Goal: Transaction & Acquisition: Purchase product/service

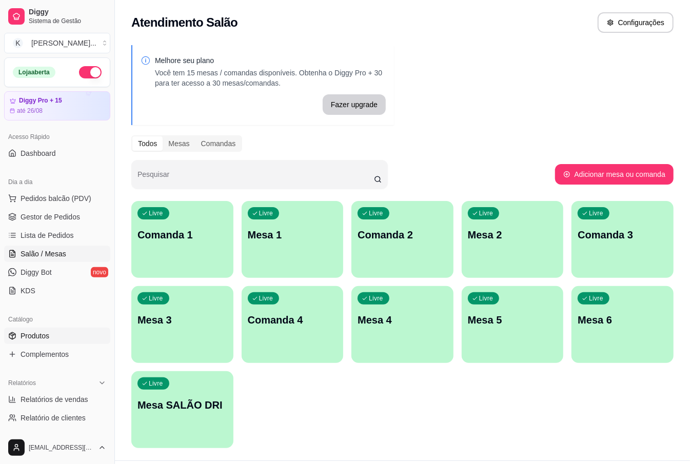
click at [54, 339] on link "Produtos" at bounding box center [57, 336] width 106 height 16
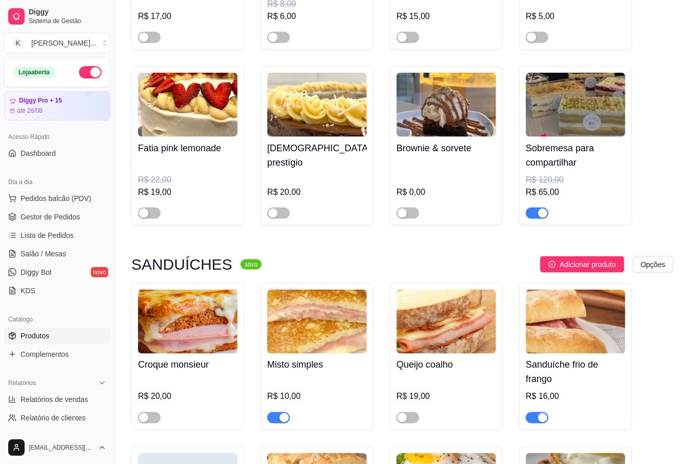
scroll to position [4922, 0]
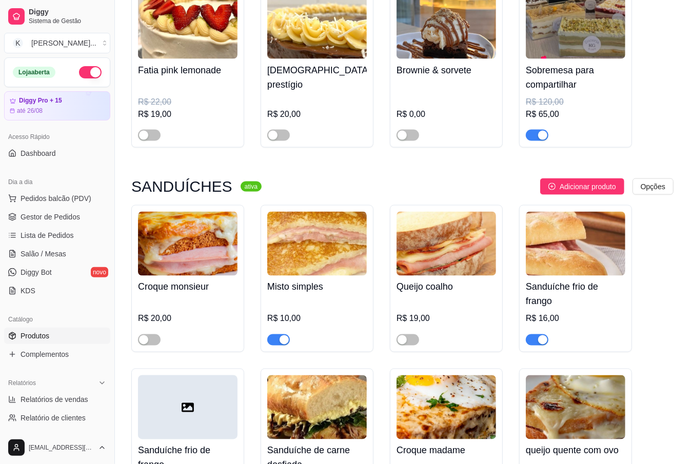
click at [151, 278] on div "Croque monsieur R$ 20,00" at bounding box center [187, 278] width 113 height 147
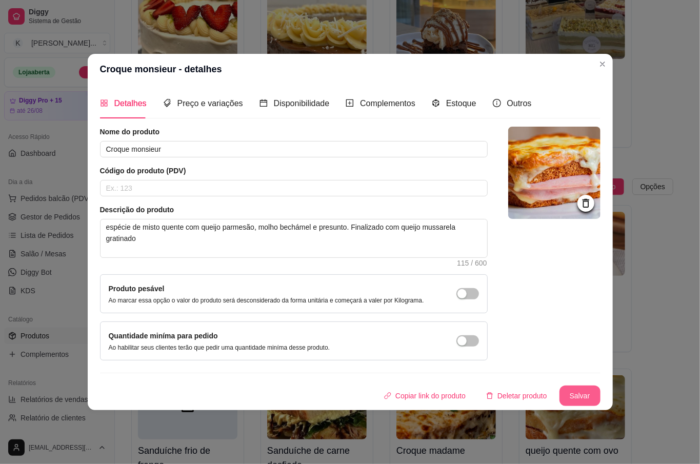
click at [583, 404] on button "Salvar" at bounding box center [579, 396] width 41 height 21
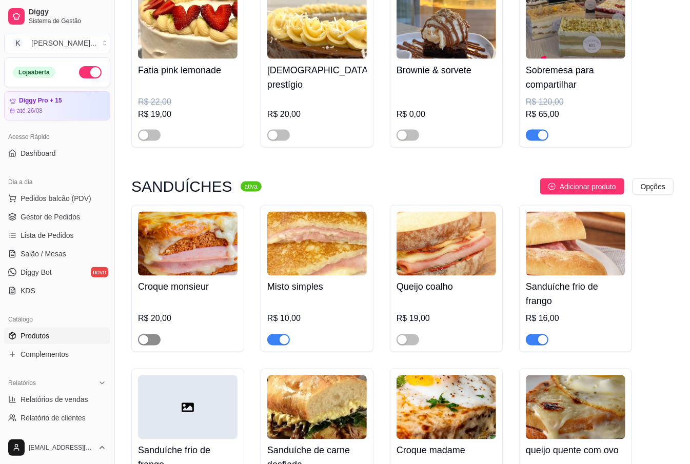
click at [156, 334] on span "button" at bounding box center [149, 339] width 23 height 11
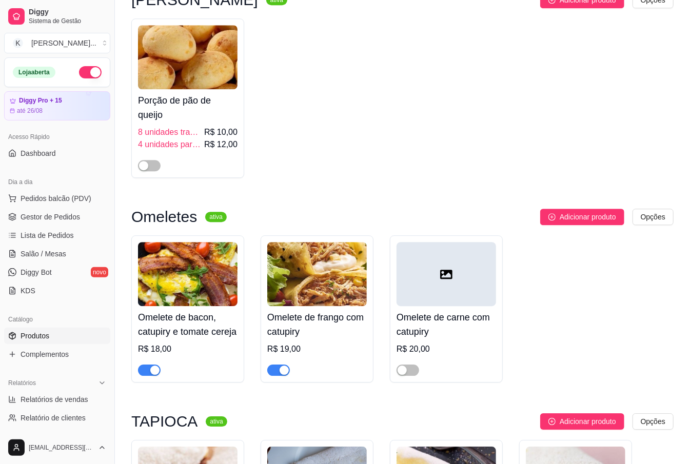
scroll to position [5606, 0]
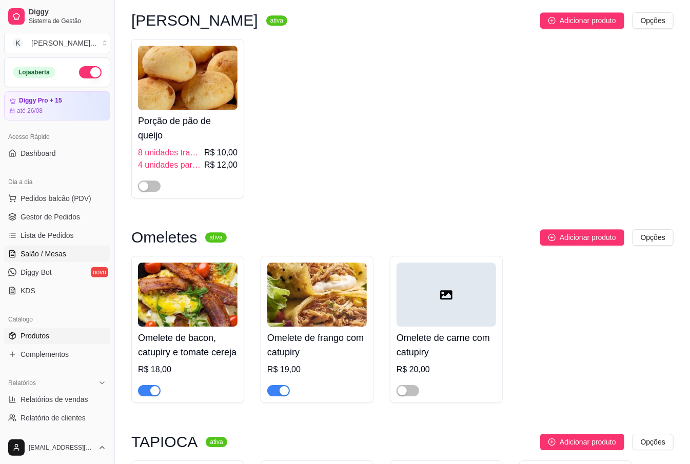
click at [59, 255] on span "Salão / Mesas" at bounding box center [44, 254] width 46 height 10
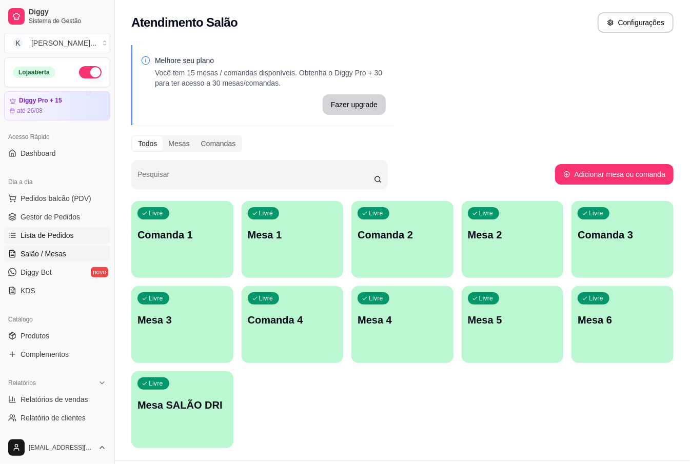
click at [29, 232] on span "Lista de Pedidos" at bounding box center [47, 235] width 53 height 10
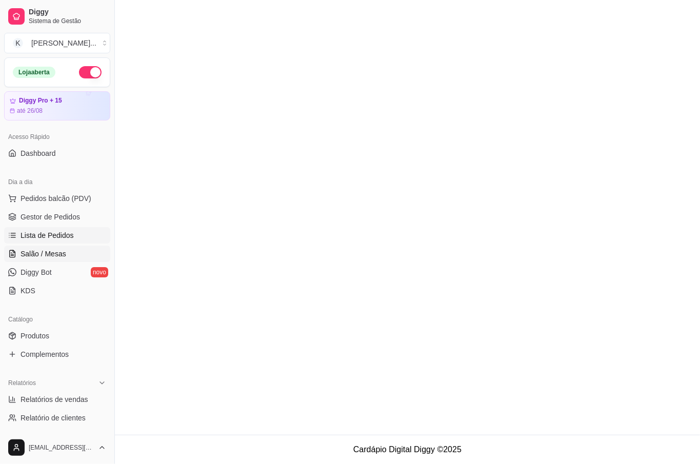
click at [63, 257] on span "Salão / Mesas" at bounding box center [44, 254] width 46 height 10
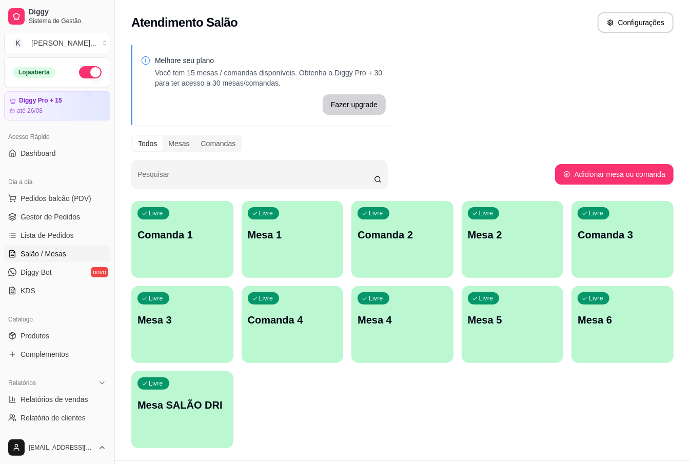
click at [182, 320] on p "Mesa 3" at bounding box center [182, 320] width 90 height 14
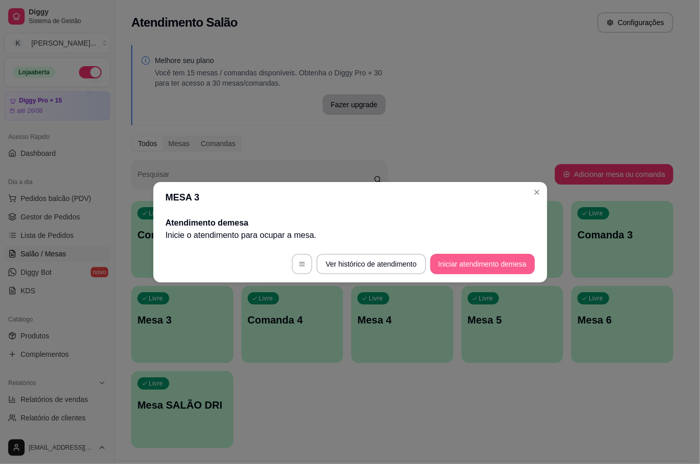
click at [485, 258] on button "Iniciar atendimento de mesa" at bounding box center [482, 264] width 105 height 21
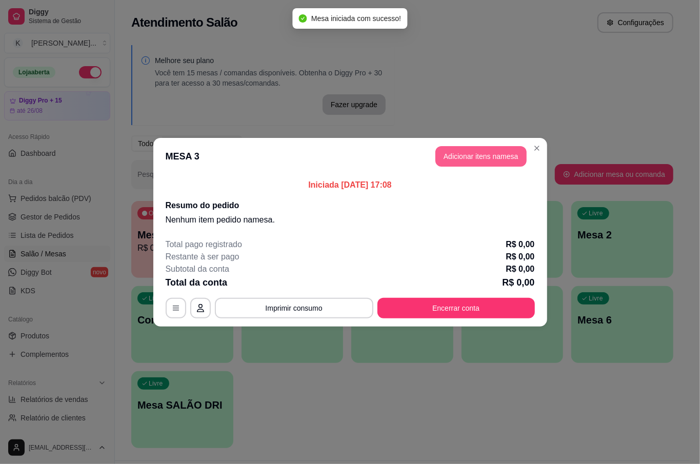
click at [466, 150] on button "Adicionar itens na mesa" at bounding box center [480, 156] width 91 height 21
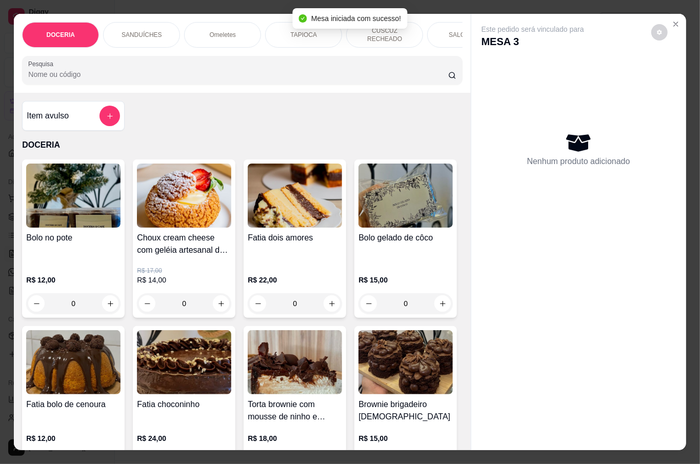
click at [126, 69] on input "Pesquisa" at bounding box center [238, 74] width 420 height 10
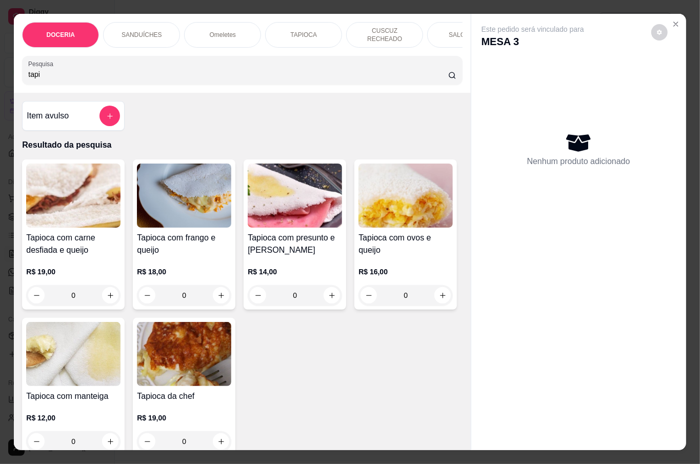
scroll to position [68, 0]
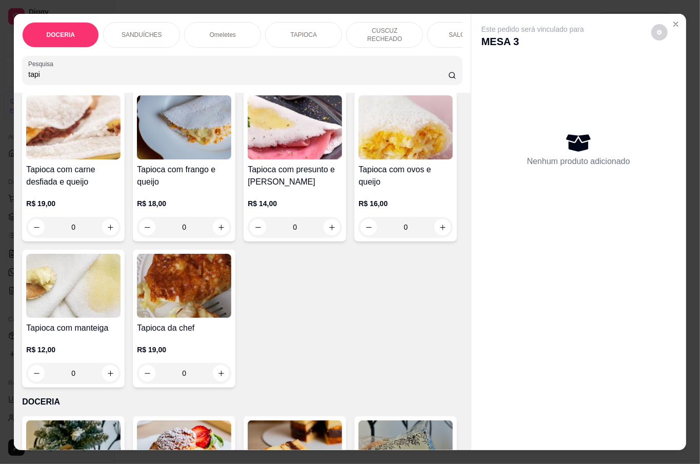
type input "tapi"
click at [439, 231] on icon "increase-product-quantity" at bounding box center [443, 228] width 8 height 8
type input "1"
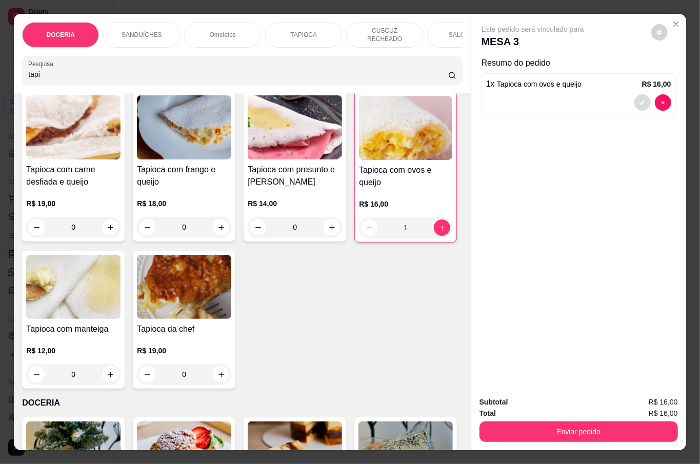
click at [639, 99] on icon "decrease-product-quantity" at bounding box center [642, 102] width 6 height 6
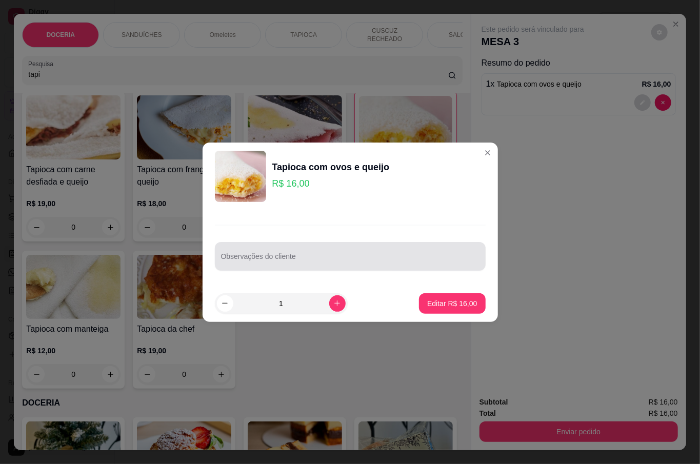
click at [425, 260] on input "Observações do cliente" at bounding box center [350, 260] width 258 height 10
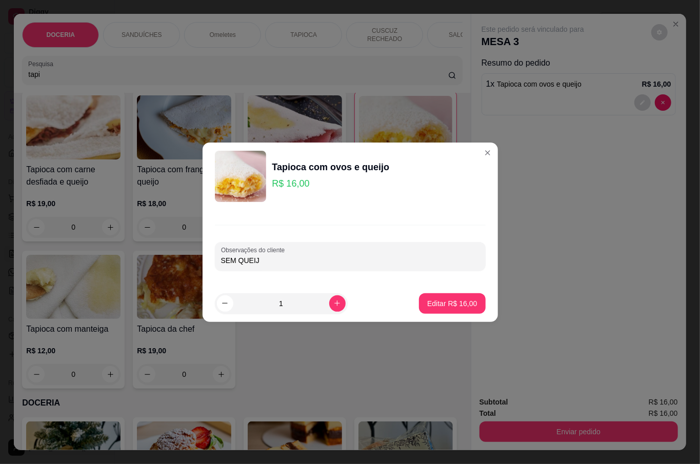
type input "SEM QUEIJO"
click at [440, 301] on p "Editar R$ 16,00" at bounding box center [452, 303] width 50 height 10
type input "0"
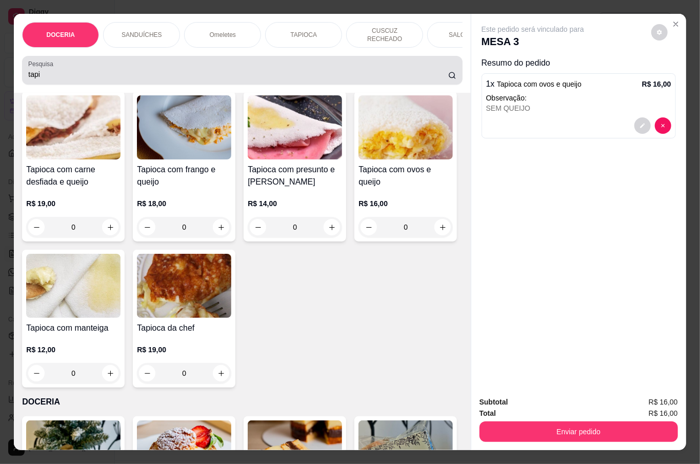
click at [81, 72] on input "tapi" at bounding box center [238, 74] width 420 height 10
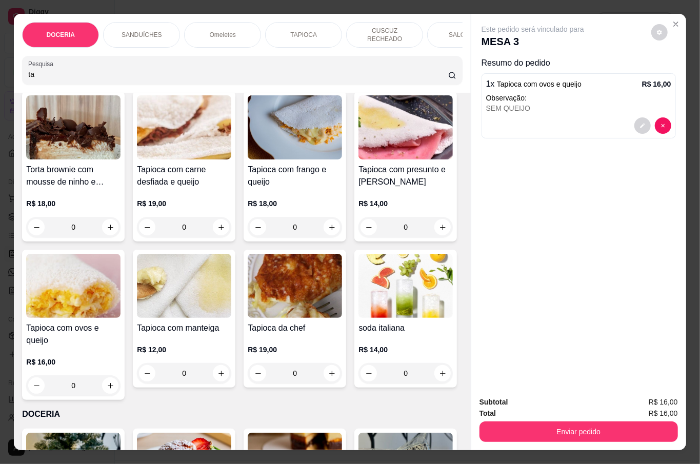
type input "t"
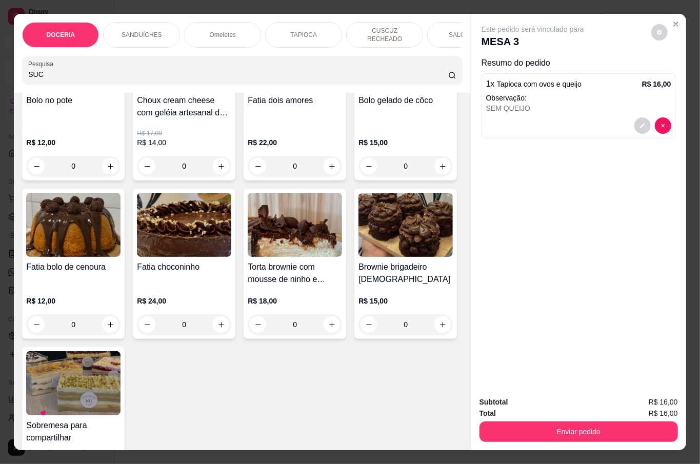
scroll to position [0, 0]
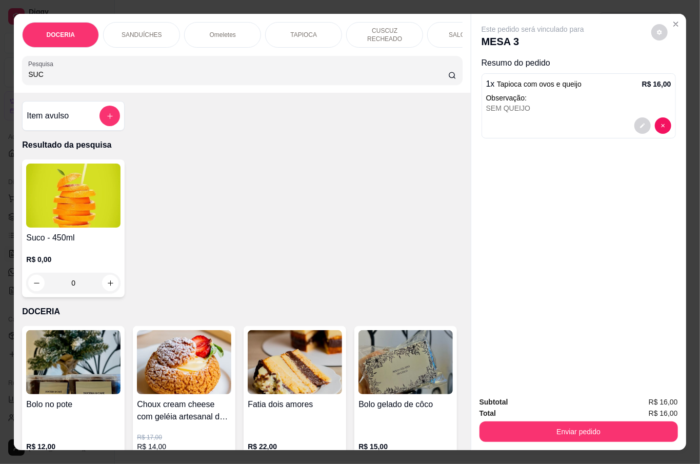
type input "SUC"
click at [76, 218] on img at bounding box center [73, 196] width 94 height 64
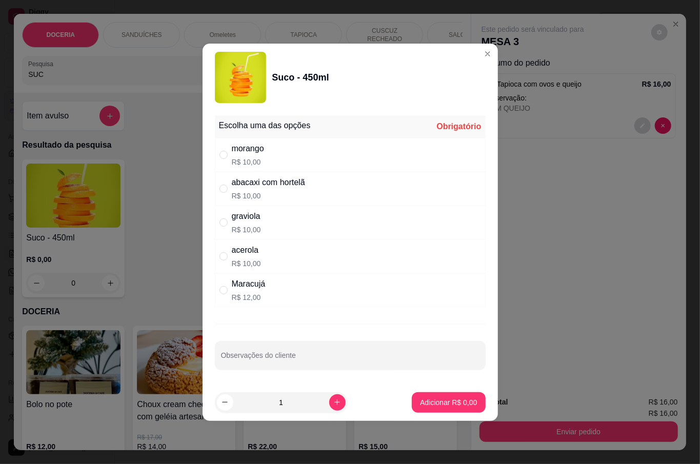
click at [275, 282] on div "Maracujá R$ 12,00" at bounding box center [350, 290] width 271 height 34
radio input "true"
click at [301, 356] on input "Observações do cliente" at bounding box center [350, 359] width 258 height 10
type input "SEM AÇÚCAR"
click at [416, 396] on button "Adicionar R$ 12,00" at bounding box center [446, 402] width 77 height 21
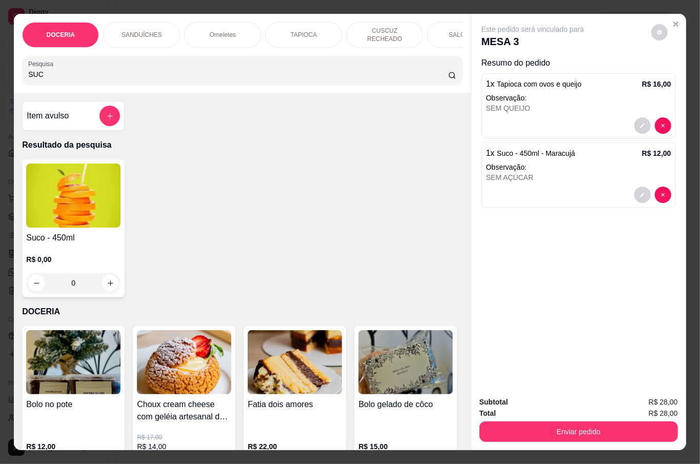
click at [95, 72] on input "SUC" at bounding box center [238, 74] width 420 height 10
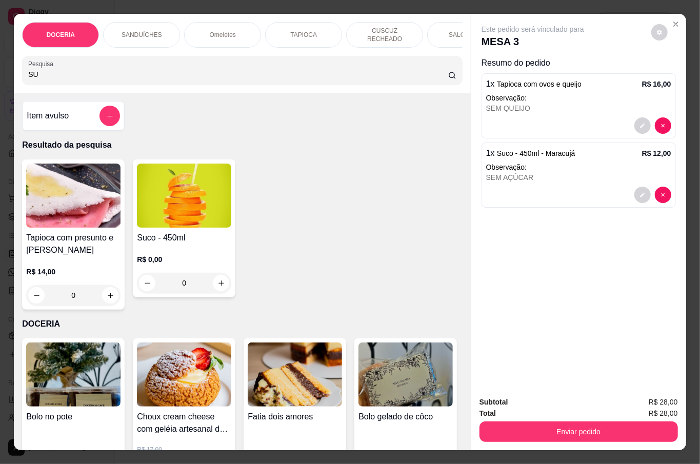
type input "S"
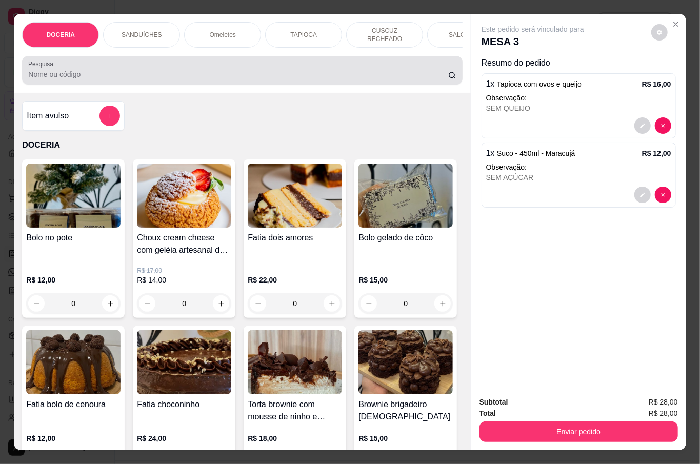
click at [81, 80] on div "Pesquisa" at bounding box center [242, 70] width 440 height 29
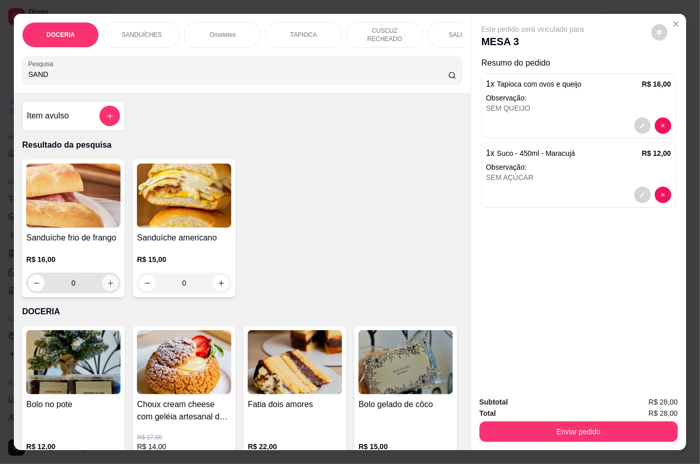
type input "SAND"
click at [107, 279] on icon "increase-product-quantity" at bounding box center [111, 283] width 8 height 8
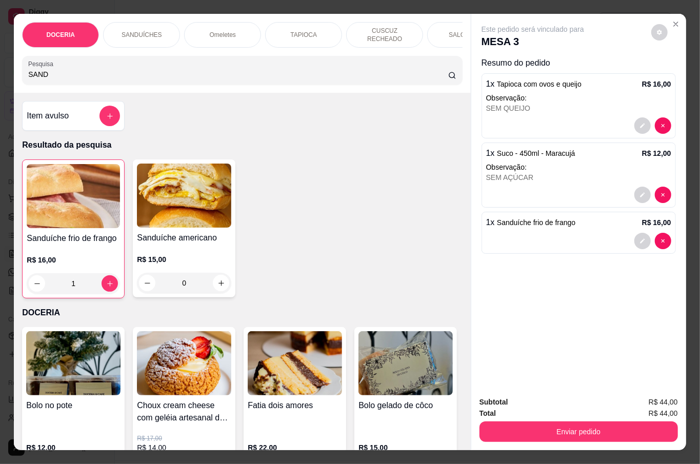
type input "1"
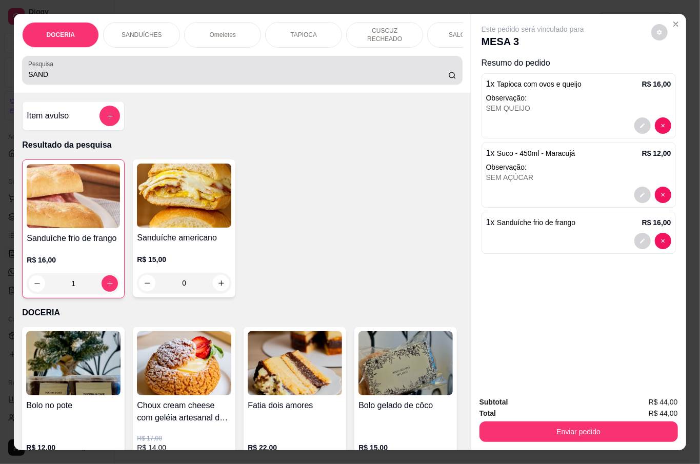
click at [287, 69] on input "SAND" at bounding box center [238, 74] width 420 height 10
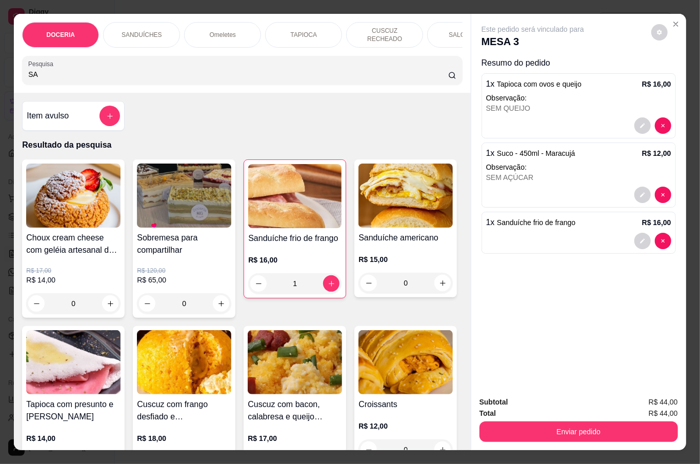
type input "S"
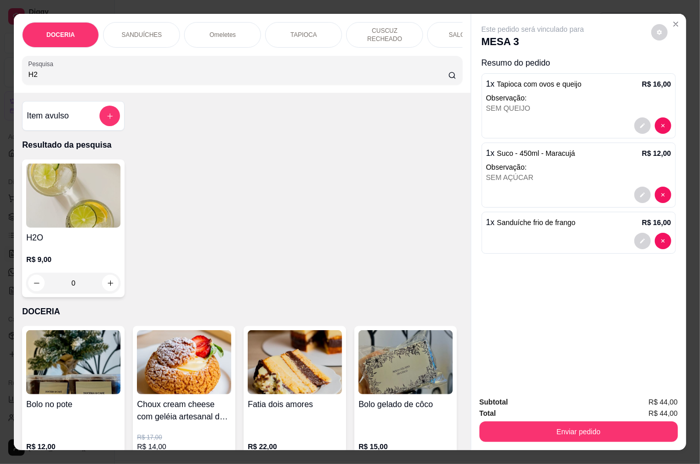
type input "H2"
click at [120, 253] on div "H2O R$ 9,00 0" at bounding box center [242, 228] width 440 height 138
click at [109, 257] on p "R$ 9,00" at bounding box center [73, 259] width 94 height 10
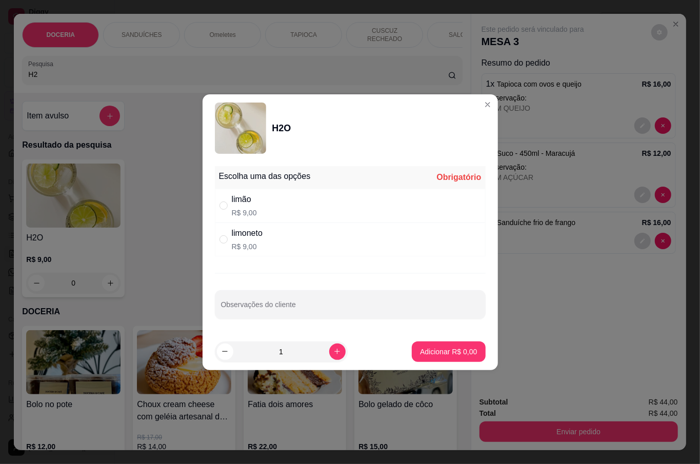
click at [281, 251] on div "limoneto R$ 9,00" at bounding box center [350, 240] width 271 height 34
radio input "true"
click at [433, 357] on button "Adicionar R$ 9,00" at bounding box center [448, 351] width 73 height 21
type input "1"
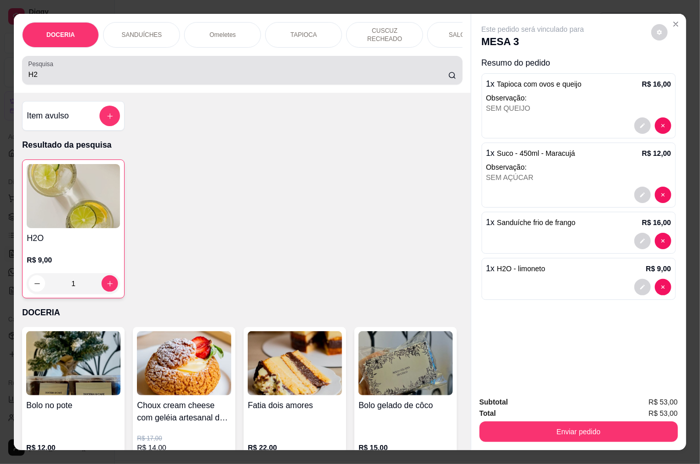
click at [132, 60] on div "H2" at bounding box center [242, 70] width 428 height 21
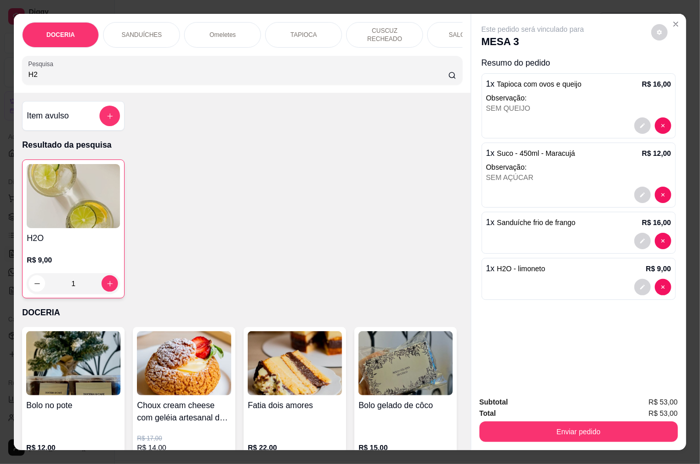
type input "H"
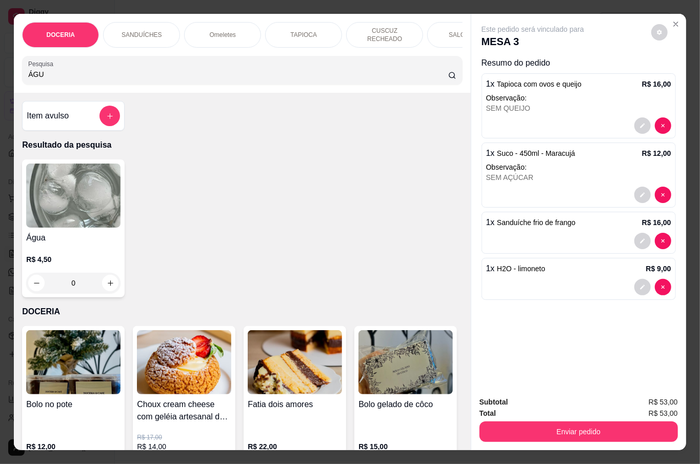
type input "ÁGU"
click at [86, 275] on div "0" at bounding box center [73, 283] width 94 height 21
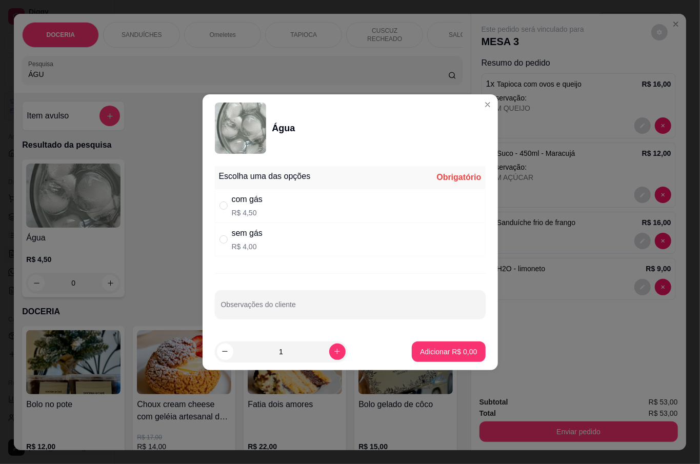
click at [279, 202] on div "com gás R$ 4,50" at bounding box center [350, 206] width 271 height 34
radio input "true"
click at [444, 356] on p "Adicionar R$ 4,50" at bounding box center [448, 352] width 55 height 10
type input "1"
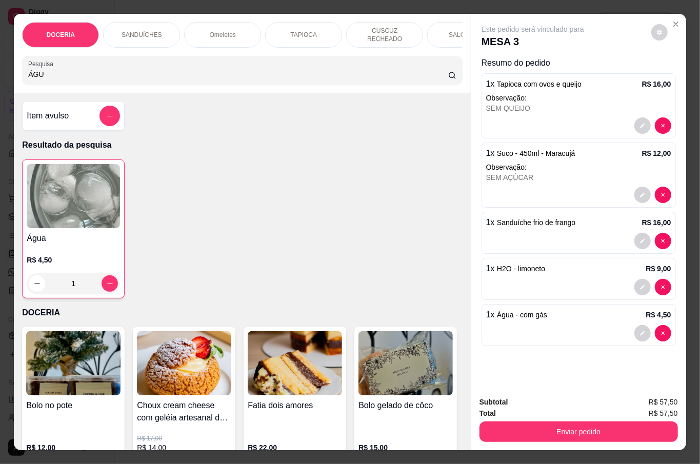
click at [59, 72] on input "ÁGU" at bounding box center [238, 74] width 420 height 10
type input "Á"
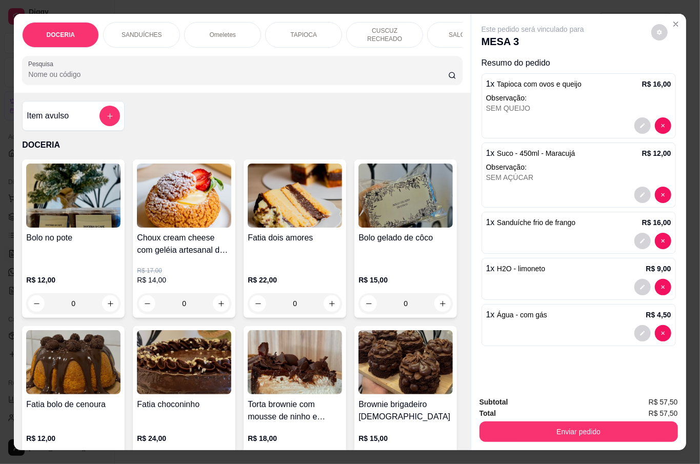
click at [77, 71] on input "Pesquisa" at bounding box center [238, 74] width 420 height 10
click at [586, 424] on button "Enviar pedido" at bounding box center [578, 431] width 198 height 21
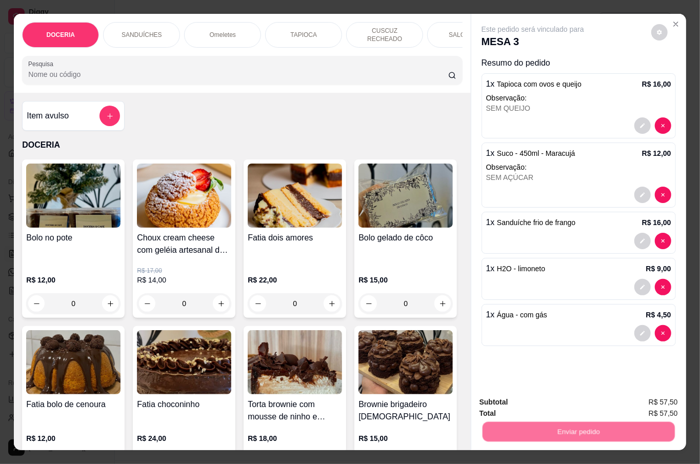
click at [527, 406] on button "Não registrar e enviar pedido" at bounding box center [543, 401] width 107 height 19
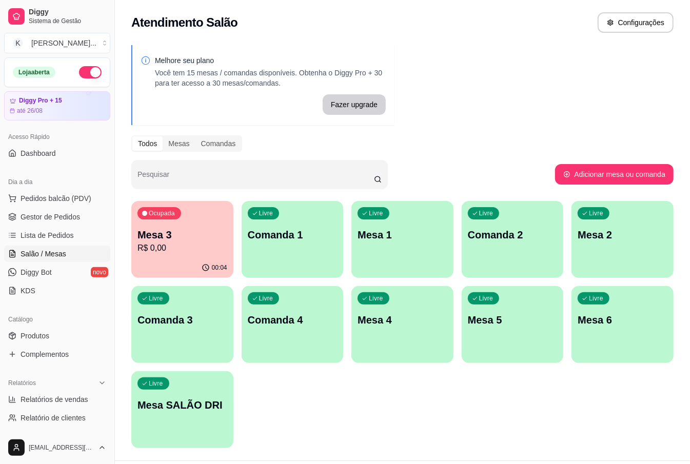
click at [514, 334] on div "Livre Mesa 5" at bounding box center [512, 318] width 102 height 65
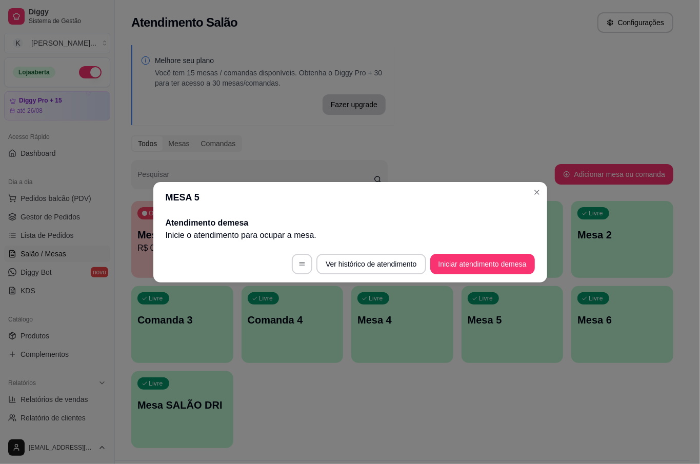
click at [467, 253] on footer "Ver histórico de atendimento Iniciar atendimento de mesa" at bounding box center [350, 264] width 394 height 37
click at [467, 265] on button "Iniciar atendimento de mesa" at bounding box center [482, 264] width 105 height 21
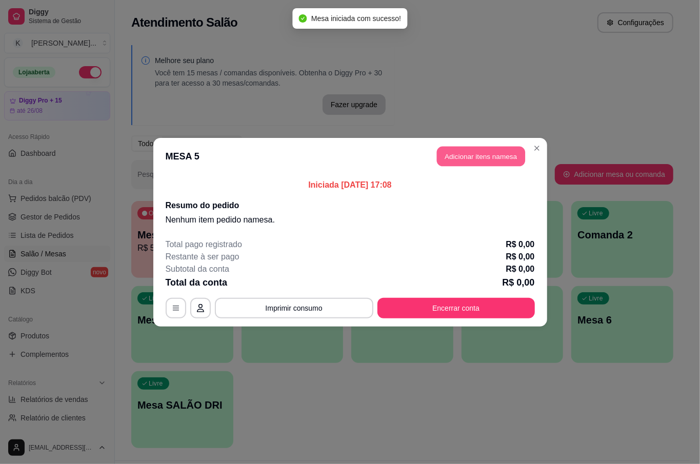
click at [486, 151] on button "Adicionar itens na mesa" at bounding box center [481, 156] width 88 height 20
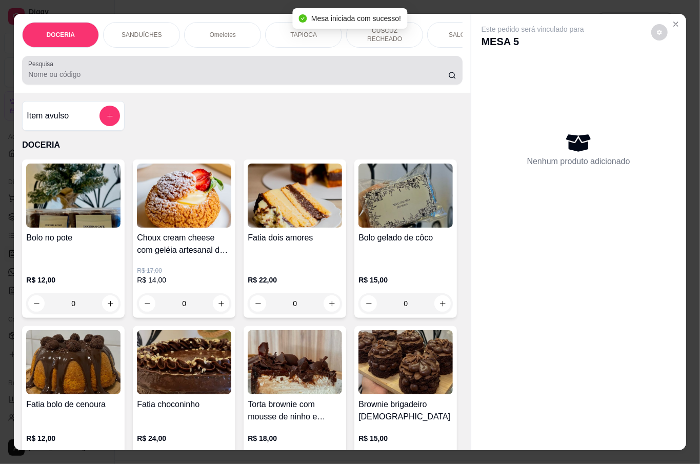
click at [198, 73] on input "Pesquisa" at bounding box center [238, 74] width 420 height 10
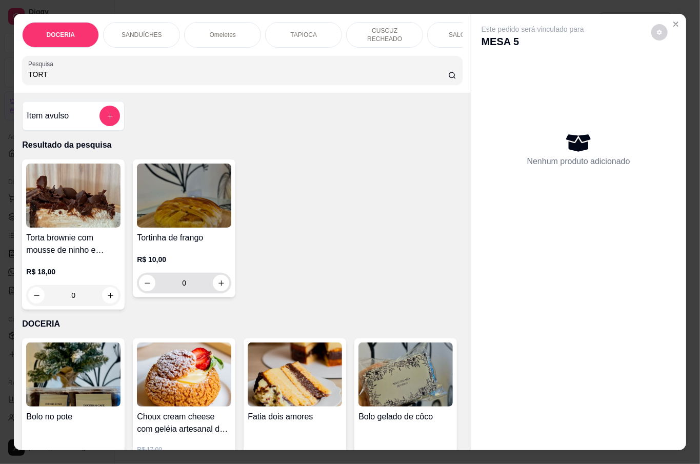
type input "TORT"
click at [217, 279] on icon "increase-product-quantity" at bounding box center [221, 283] width 8 height 8
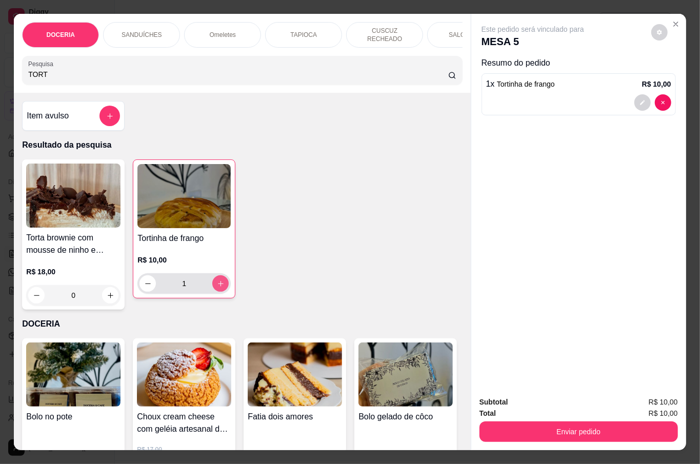
type input "1"
click at [215, 275] on button "increase-product-quantity" at bounding box center [220, 283] width 16 height 16
type input "2"
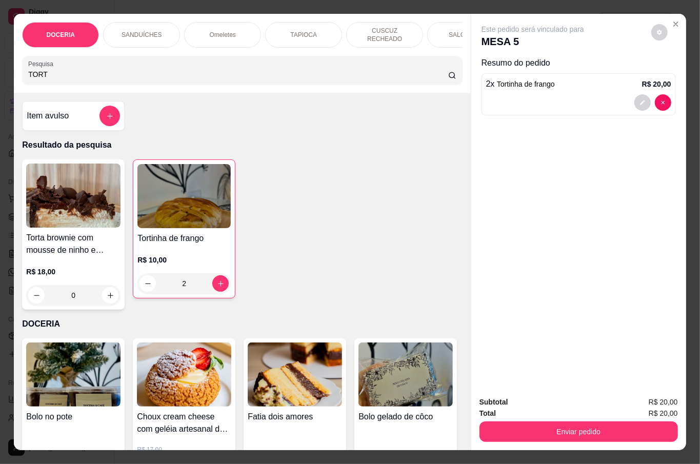
click at [216, 74] on input "TORT" at bounding box center [238, 74] width 420 height 10
type input "T"
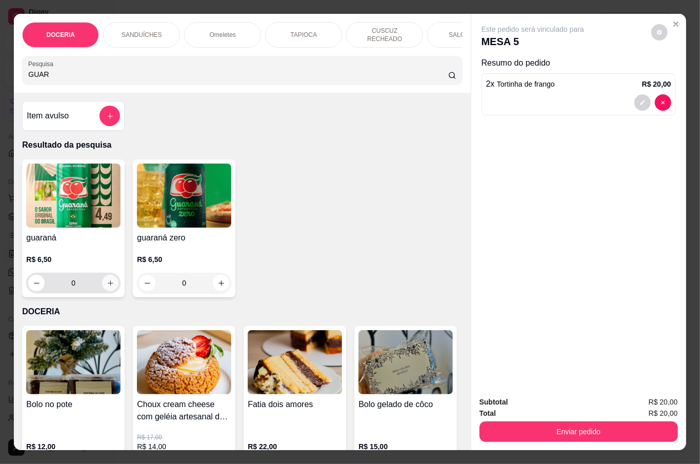
type input "GUAR"
click at [103, 276] on button "increase-product-quantity" at bounding box center [110, 283] width 16 height 16
type input "1"
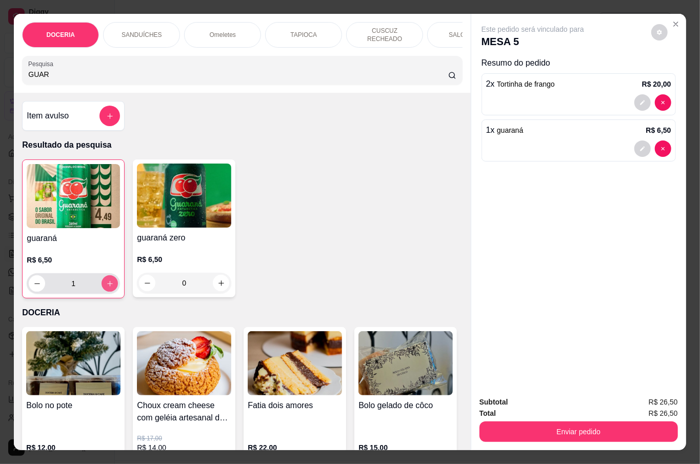
click at [105, 275] on button "increase-product-quantity" at bounding box center [110, 283] width 16 height 16
type input "2"
click at [614, 427] on button "Enviar pedido" at bounding box center [578, 431] width 198 height 21
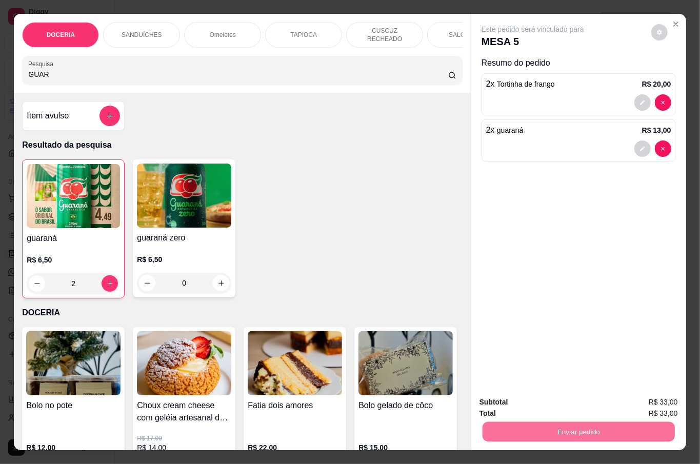
click at [570, 405] on button "Não registrar e enviar pedido" at bounding box center [543, 401] width 107 height 19
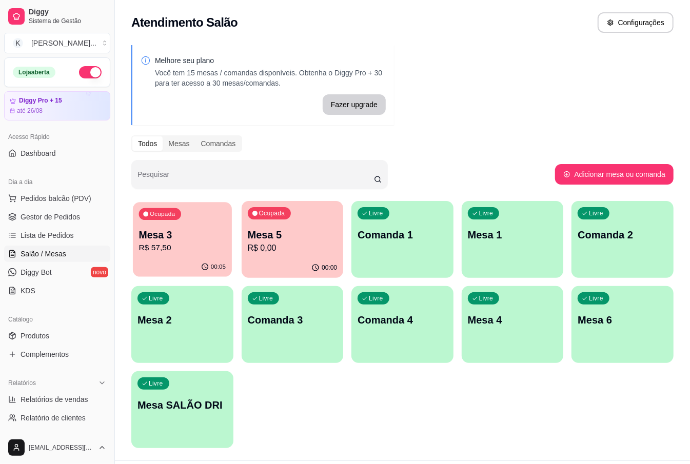
click at [205, 259] on div "00:05" at bounding box center [182, 266] width 99 height 19
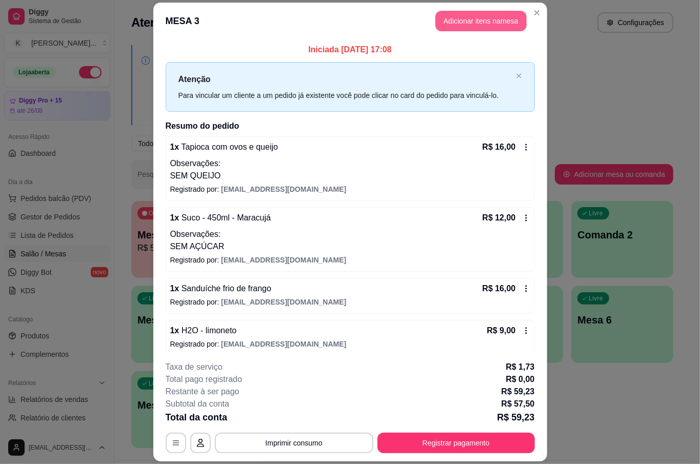
click at [456, 18] on button "Adicionar itens na mesa" at bounding box center [480, 21] width 91 height 21
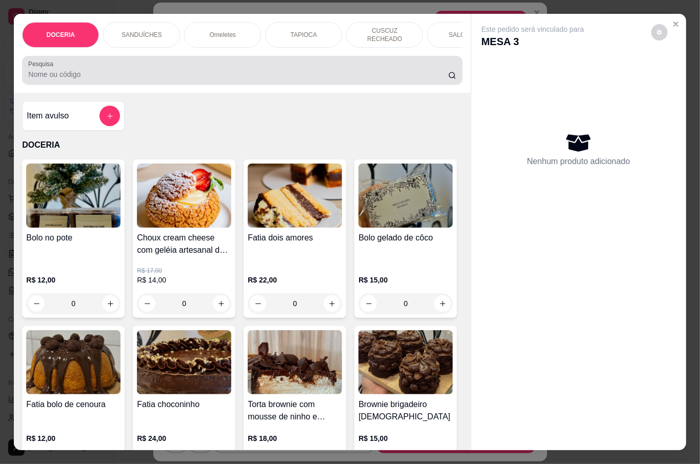
click at [196, 73] on input "Pesquisa" at bounding box center [238, 74] width 420 height 10
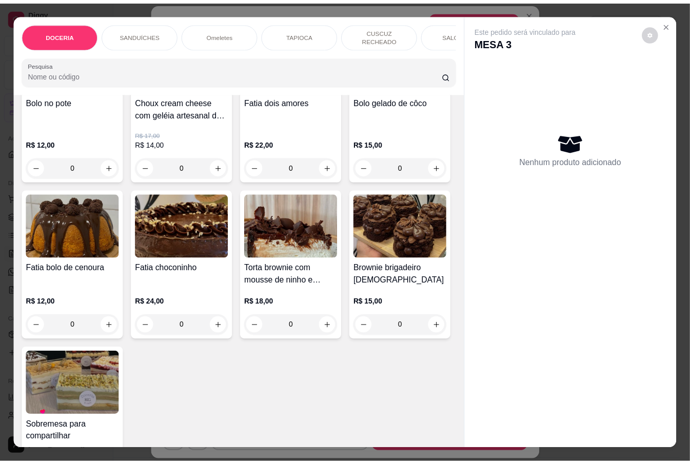
scroll to position [205, 0]
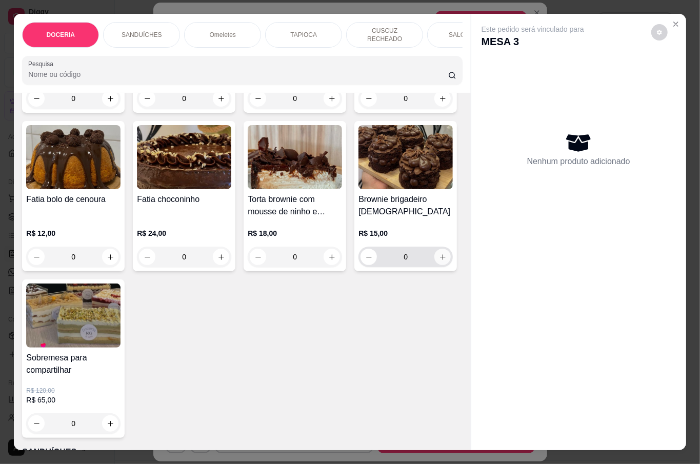
click at [439, 261] on icon "increase-product-quantity" at bounding box center [443, 257] width 8 height 8
type input "1"
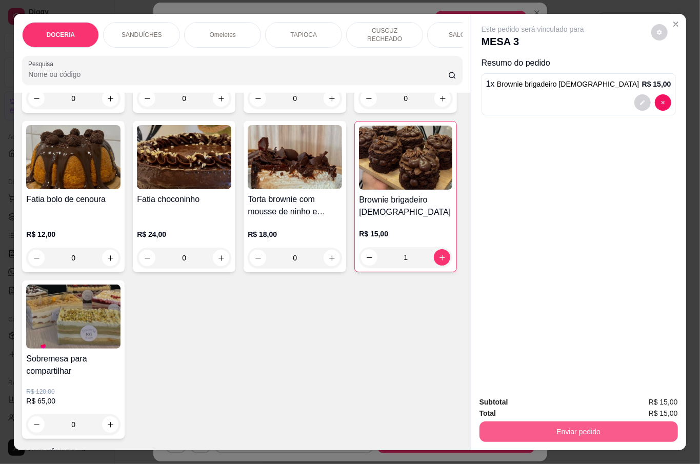
click at [546, 425] on button "Enviar pedido" at bounding box center [578, 431] width 198 height 21
click at [536, 400] on button "Não registrar e enviar pedido" at bounding box center [544, 401] width 104 height 19
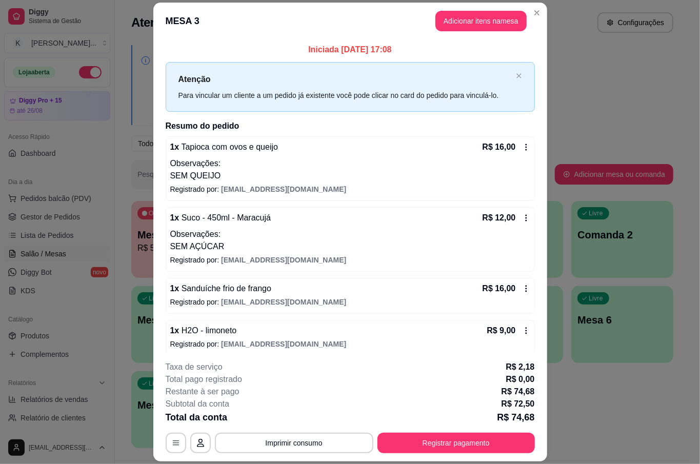
click at [532, 394] on footer "**********" at bounding box center [350, 407] width 394 height 109
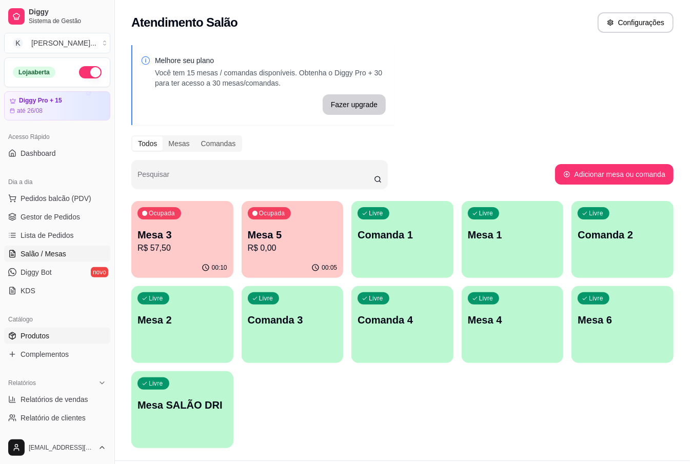
click at [43, 330] on link "Produtos" at bounding box center [57, 336] width 106 height 16
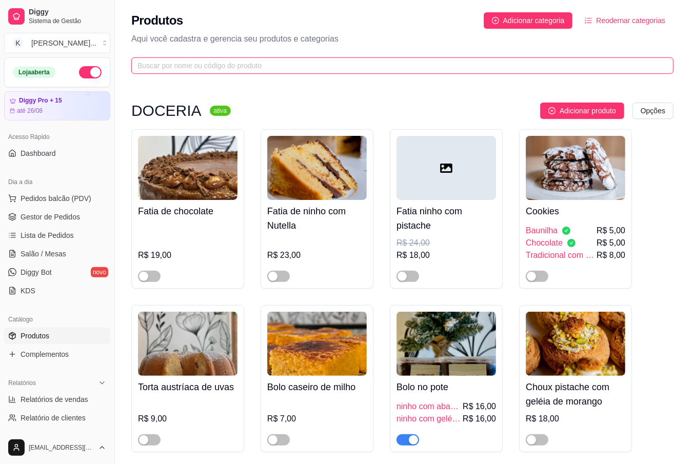
click at [223, 62] on input "text" at bounding box center [397, 65] width 521 height 11
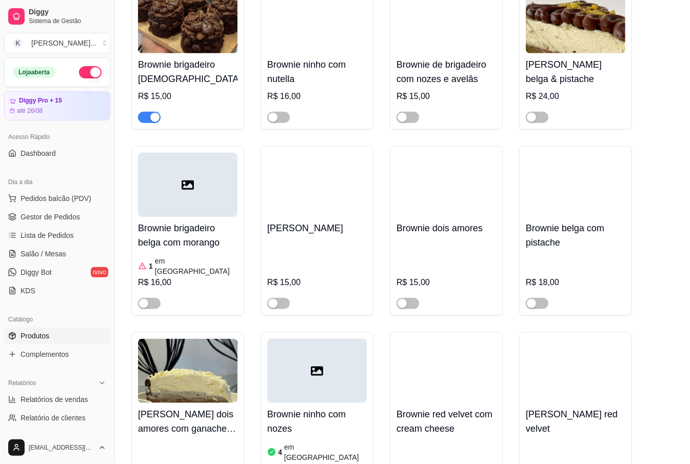
scroll to position [410, 0]
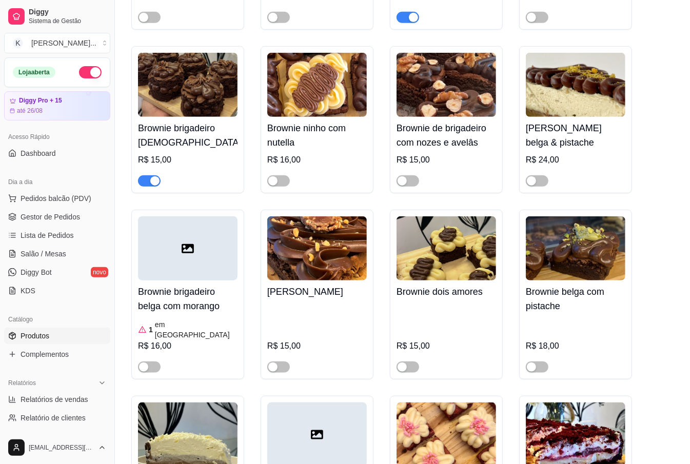
type input "BROW"
click at [156, 185] on div "button" at bounding box center [154, 180] width 9 height 9
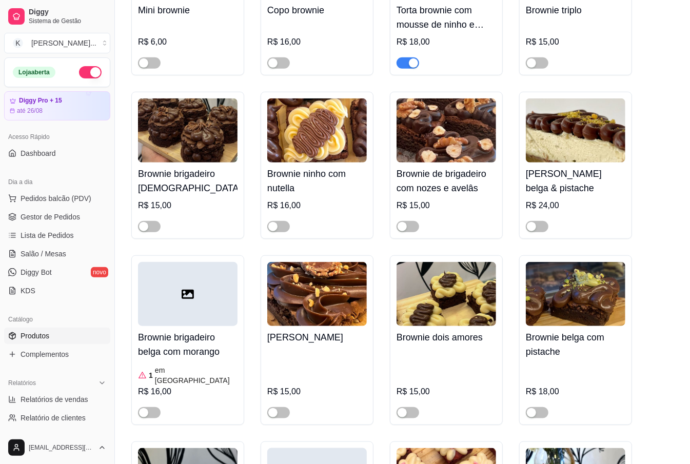
drag, startPoint x: 367, startPoint y: 204, endPoint x: 366, endPoint y: 186, distance: 18.0
click at [365, 197] on div "Escondidinho de brownie R$ 9,00 Brownie tradicional R$ 9,00 Brownie banhado no …" at bounding box center [402, 270] width 542 height 1010
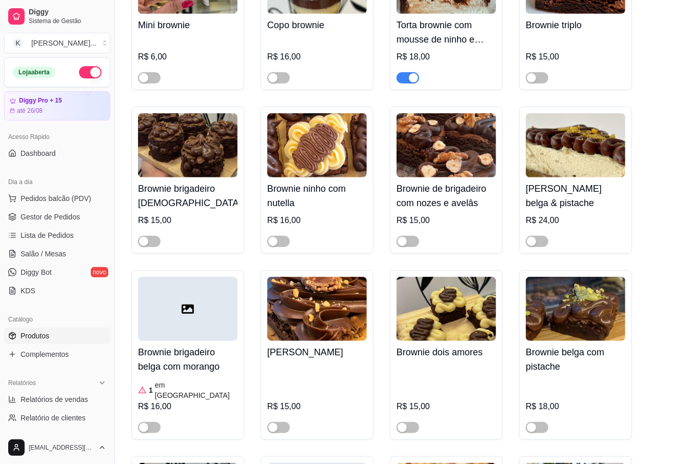
scroll to position [341, 0]
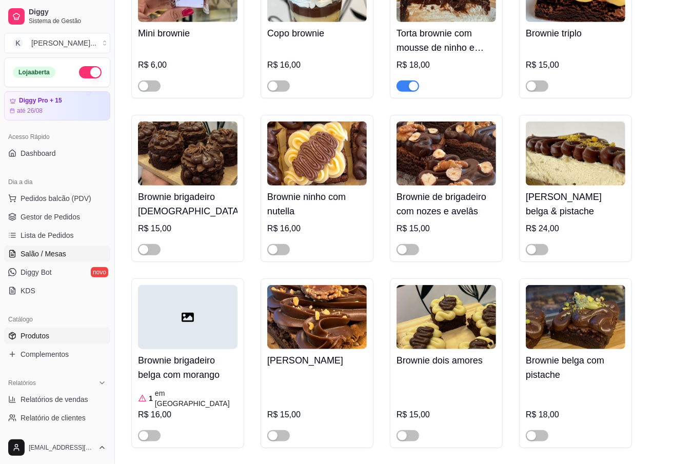
click at [31, 252] on span "Salão / Mesas" at bounding box center [44, 254] width 46 height 10
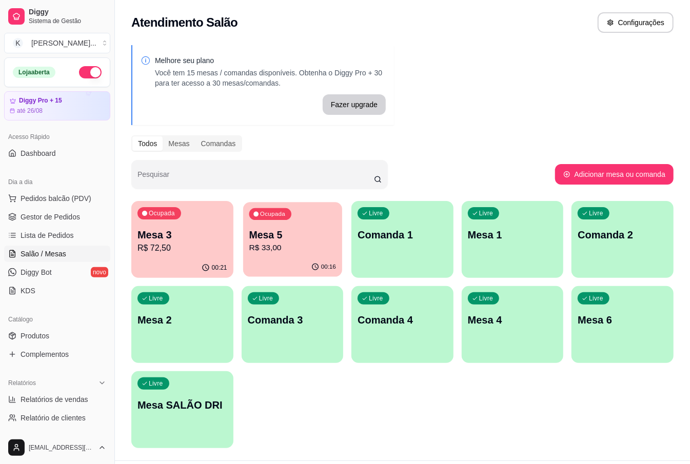
click at [287, 245] on p "R$ 33,00" at bounding box center [292, 248] width 87 height 12
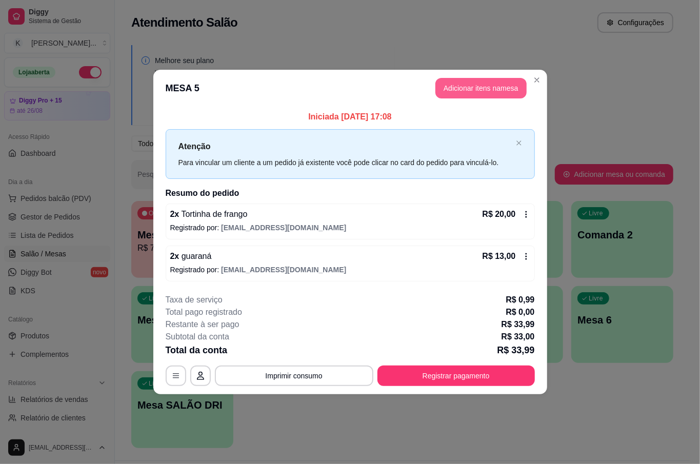
click at [460, 88] on button "Adicionar itens na mesa" at bounding box center [480, 88] width 91 height 21
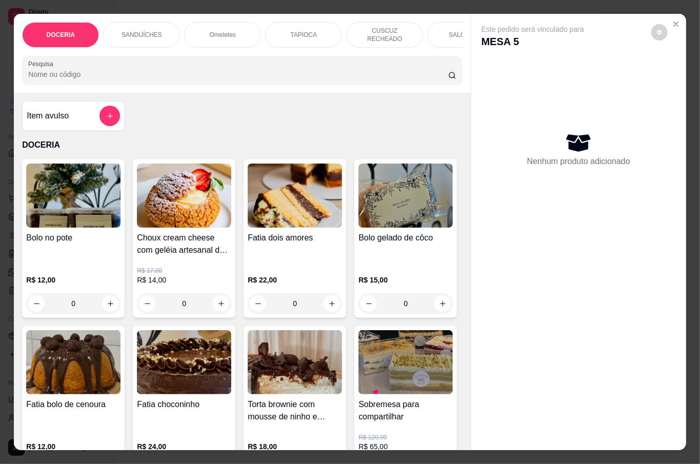
scroll to position [136, 0]
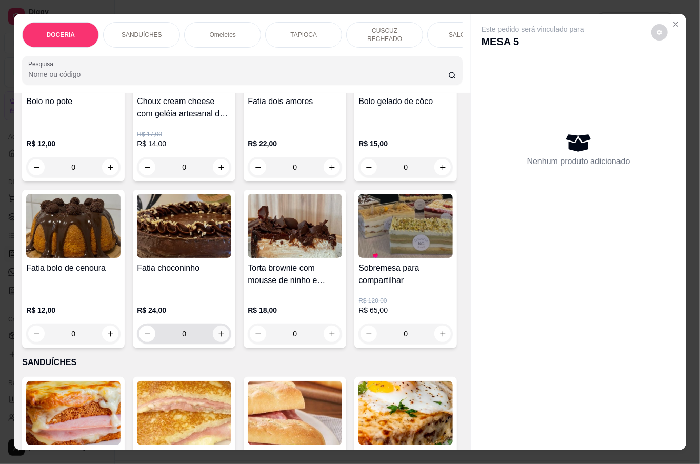
click at [225, 330] on icon "increase-product-quantity" at bounding box center [221, 334] width 8 height 8
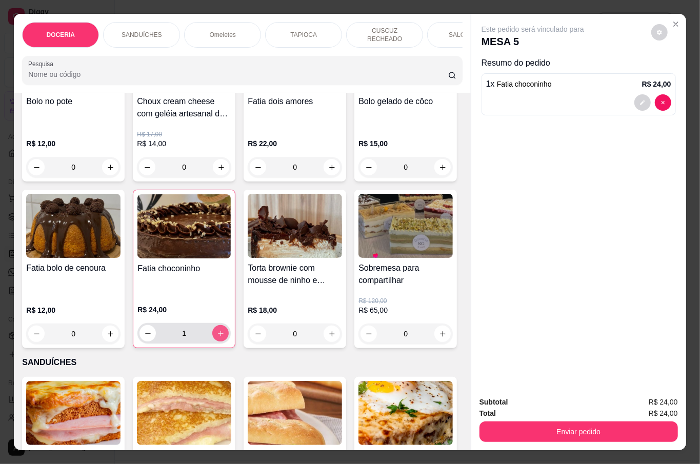
click at [225, 330] on icon "increase-product-quantity" at bounding box center [221, 334] width 8 height 8
type input "2"
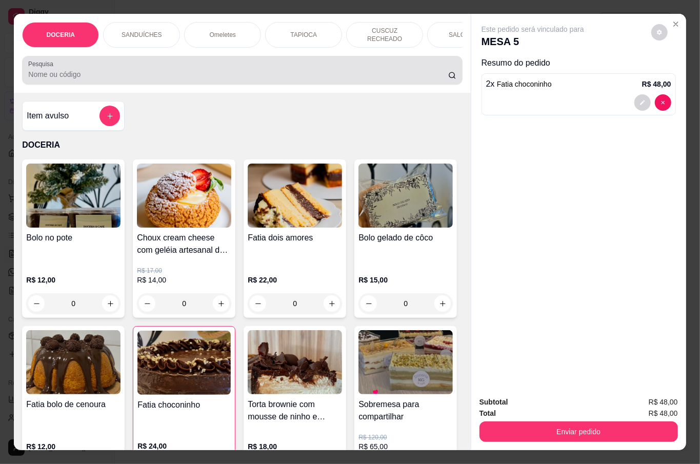
click at [85, 72] on input "Pesquisa" at bounding box center [238, 74] width 420 height 10
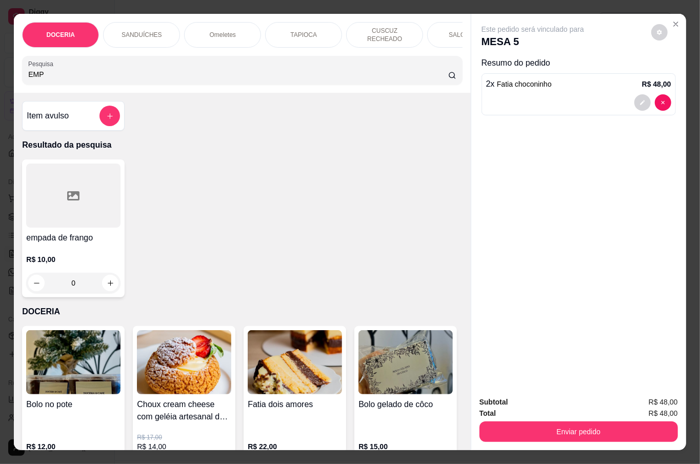
type input "EMP"
click at [107, 279] on icon "increase-product-quantity" at bounding box center [111, 283] width 8 height 8
type input "1"
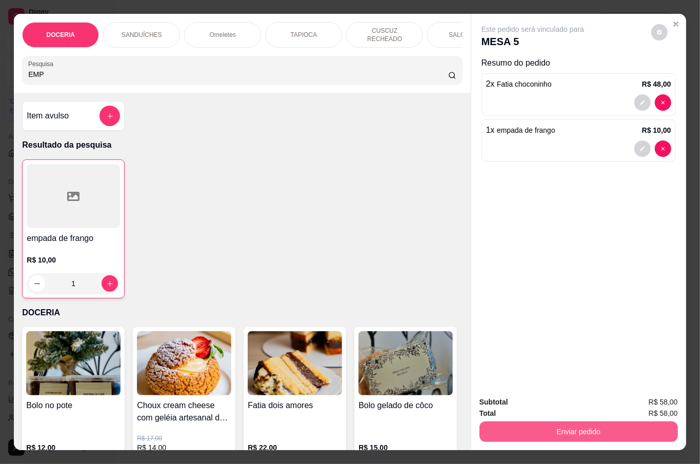
click at [586, 421] on button "Enviar pedido" at bounding box center [578, 431] width 198 height 21
click at [559, 397] on button "Não registrar e enviar pedido" at bounding box center [543, 401] width 107 height 19
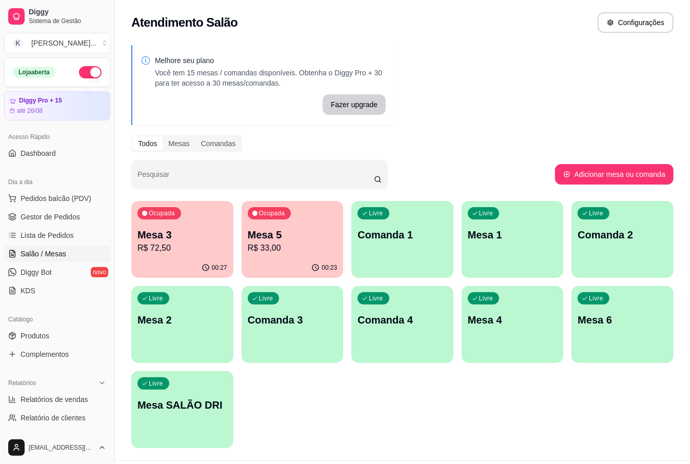
click at [546, 226] on div "Livre Mesa 1" at bounding box center [512, 233] width 102 height 65
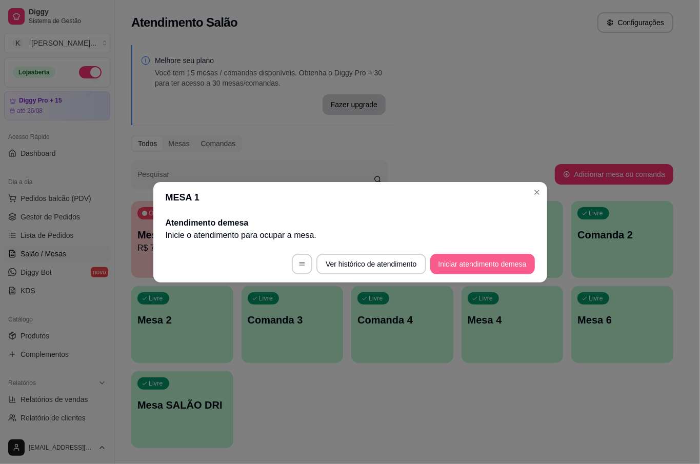
click at [472, 259] on button "Iniciar atendimento de mesa" at bounding box center [482, 264] width 105 height 21
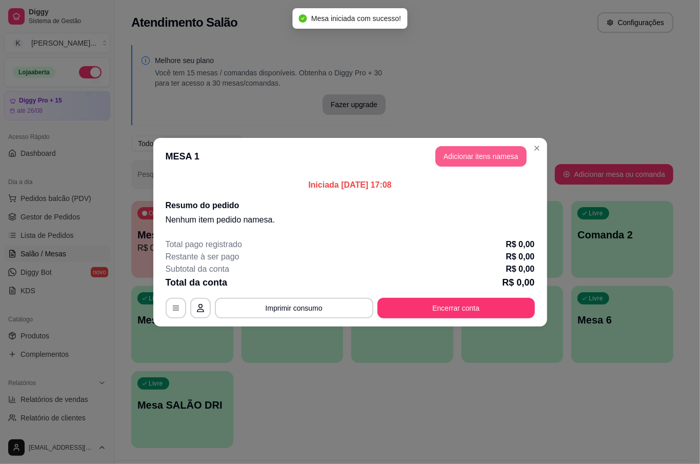
click at [497, 152] on button "Adicionar itens na mesa" at bounding box center [480, 156] width 91 height 21
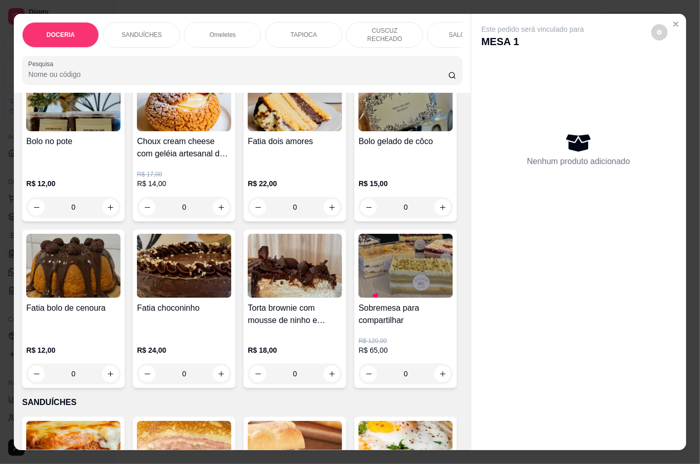
scroll to position [136, 0]
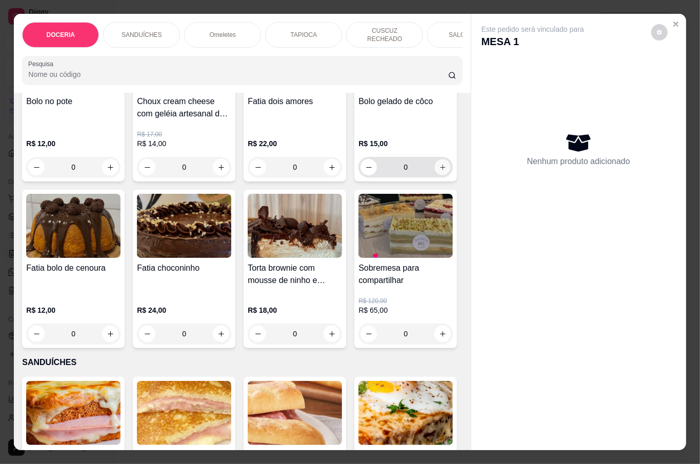
click at [439, 171] on icon "increase-product-quantity" at bounding box center [443, 168] width 8 height 8
type input "1"
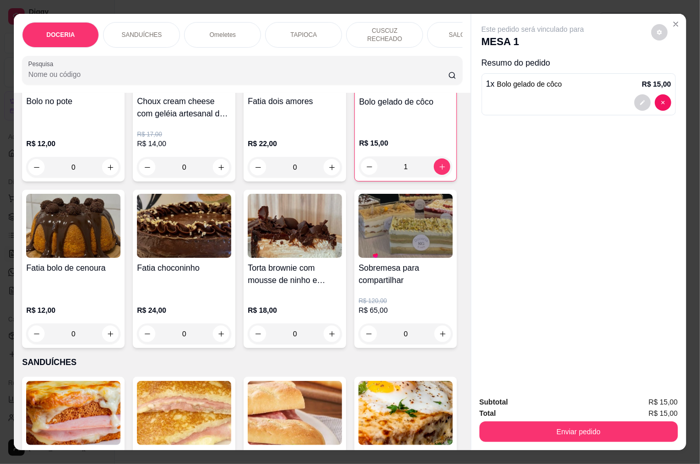
scroll to position [0, 0]
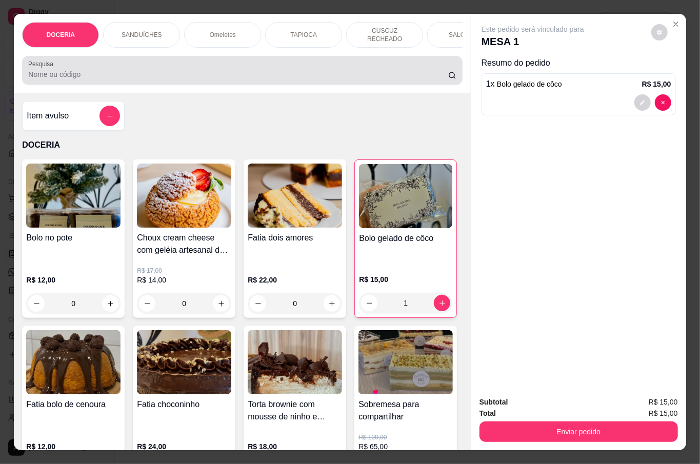
click at [162, 72] on input "Pesquisa" at bounding box center [238, 74] width 420 height 10
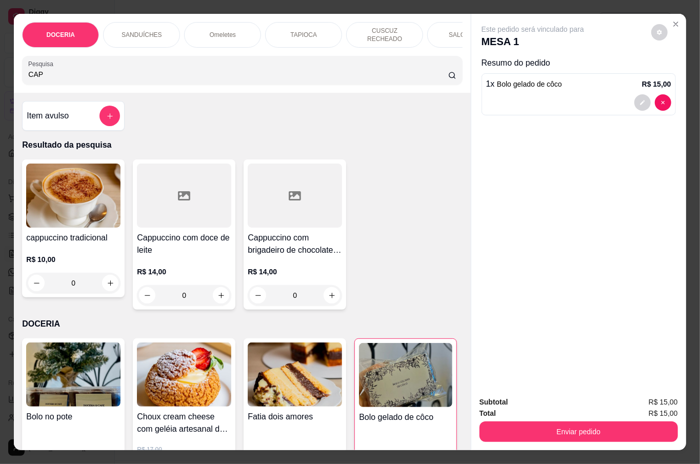
type input "CAP"
click at [103, 277] on div "0" at bounding box center [73, 283] width 94 height 21
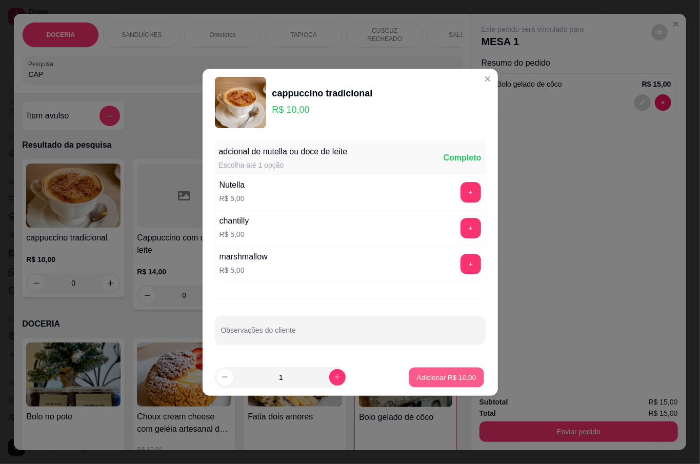
click at [438, 371] on button "Adicionar R$ 10,00" at bounding box center [446, 377] width 75 height 20
type input "1"
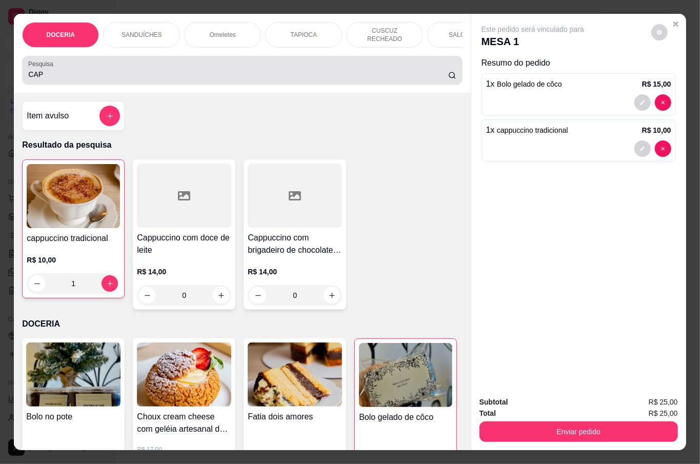
click at [99, 70] on input "CAP" at bounding box center [238, 74] width 420 height 10
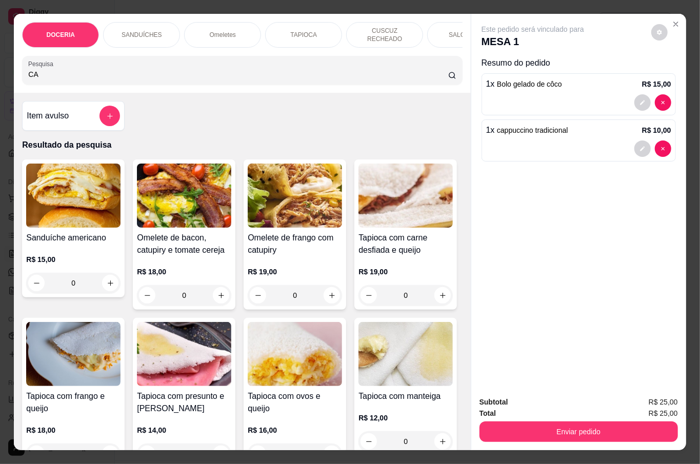
type input "C"
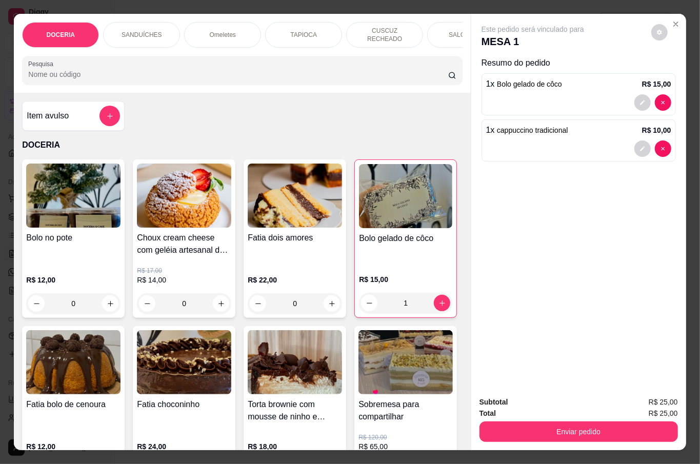
click at [78, 72] on input "Pesquisa" at bounding box center [238, 74] width 420 height 10
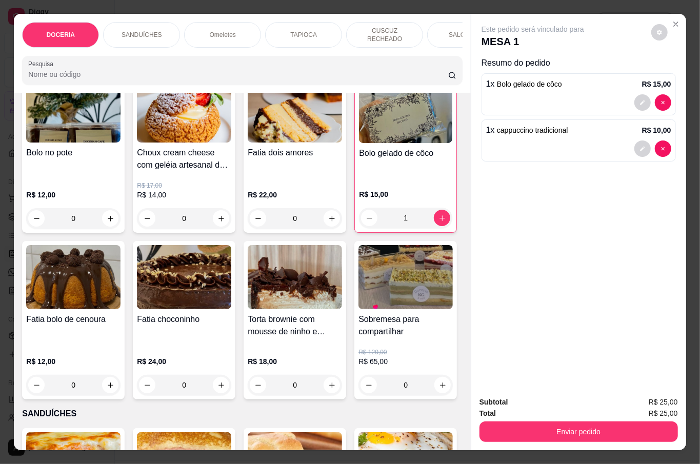
scroll to position [136, 0]
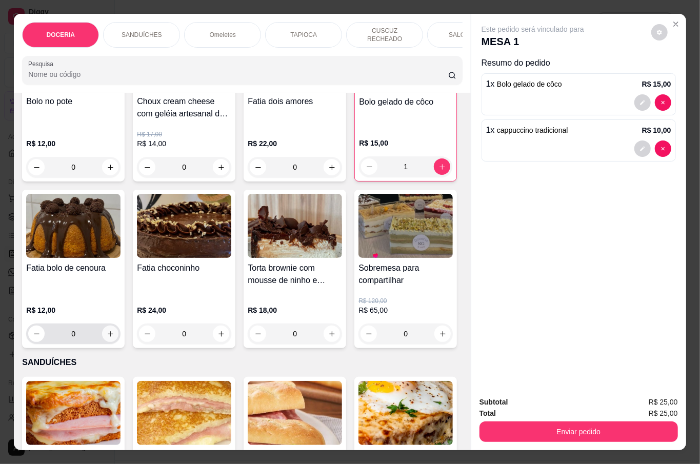
click at [114, 330] on icon "increase-product-quantity" at bounding box center [111, 334] width 8 height 8
type input "1"
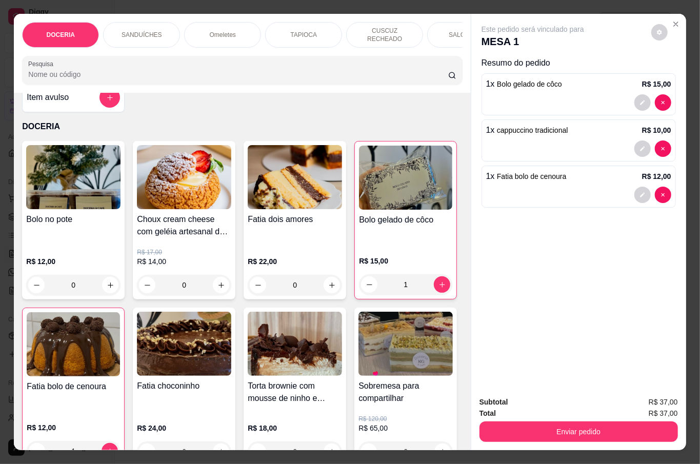
scroll to position [0, 0]
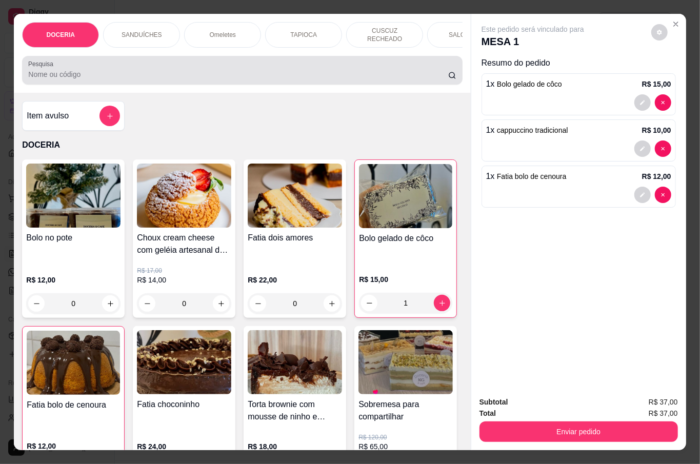
click at [78, 72] on input "Pesquisa" at bounding box center [238, 74] width 420 height 10
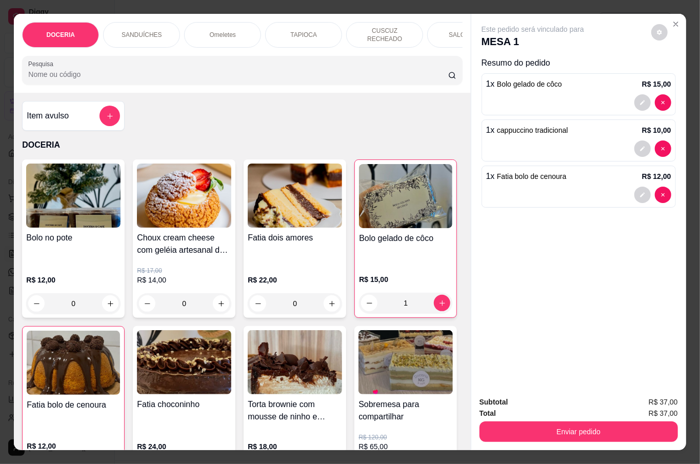
click at [75, 70] on input "Pesquisa" at bounding box center [238, 74] width 420 height 10
click at [77, 72] on input "Pesquisa" at bounding box center [238, 74] width 420 height 10
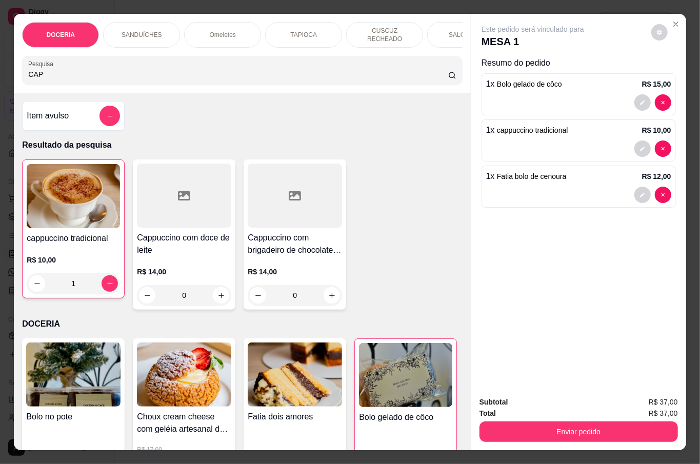
type input "CAP"
click at [105, 281] on div "1" at bounding box center [73, 283] width 93 height 21
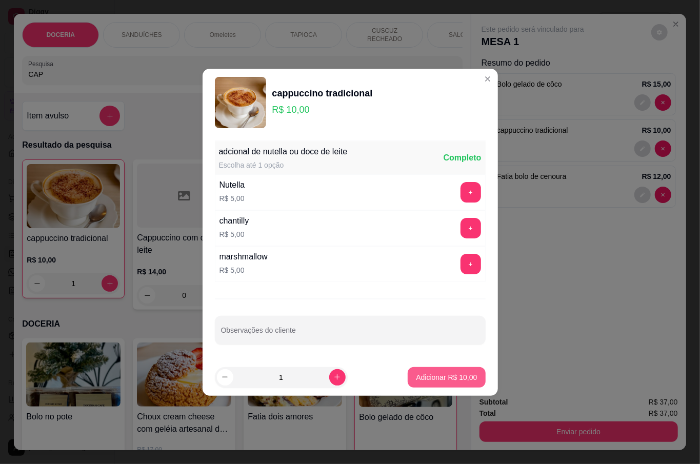
click at [454, 372] on p "Adicionar R$ 10,00" at bounding box center [446, 377] width 61 height 10
type input "2"
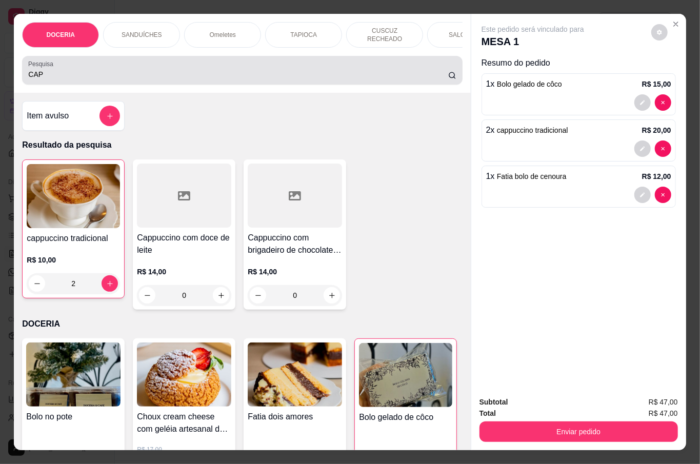
click at [169, 73] on input "CAP" at bounding box center [238, 74] width 420 height 10
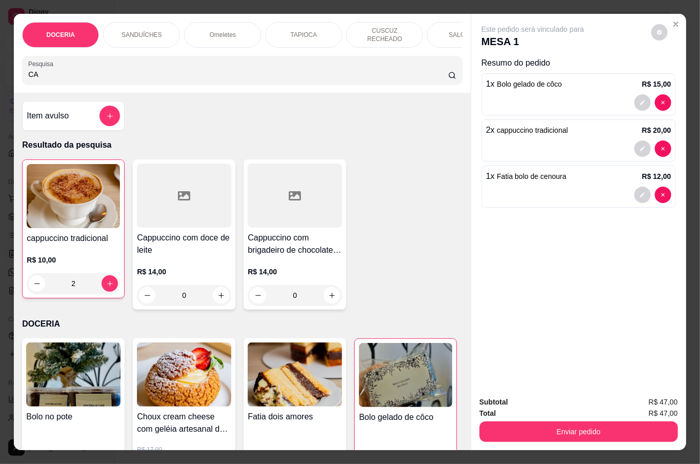
type input "C"
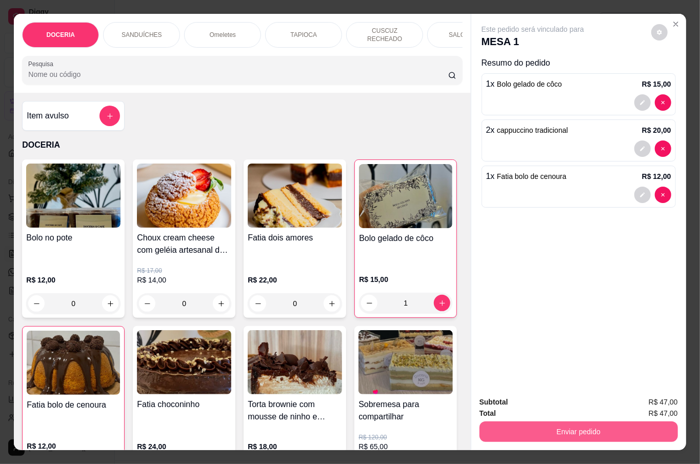
click at [628, 424] on button "Enviar pedido" at bounding box center [578, 431] width 198 height 21
click at [523, 400] on button "Não registrar e enviar pedido" at bounding box center [543, 401] width 107 height 19
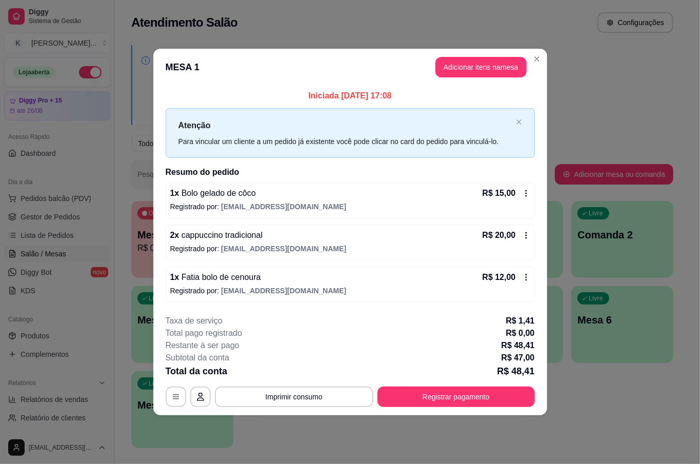
click at [480, 169] on h2 "Resumo do pedido" at bounding box center [350, 172] width 369 height 12
click at [453, 398] on button "Registrar pagamento" at bounding box center [455, 397] width 157 height 21
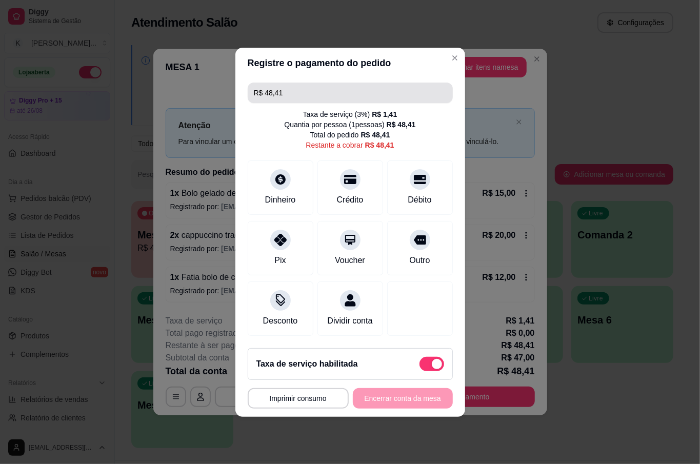
click at [358, 85] on input "R$ 48,41" at bounding box center [350, 93] width 193 height 21
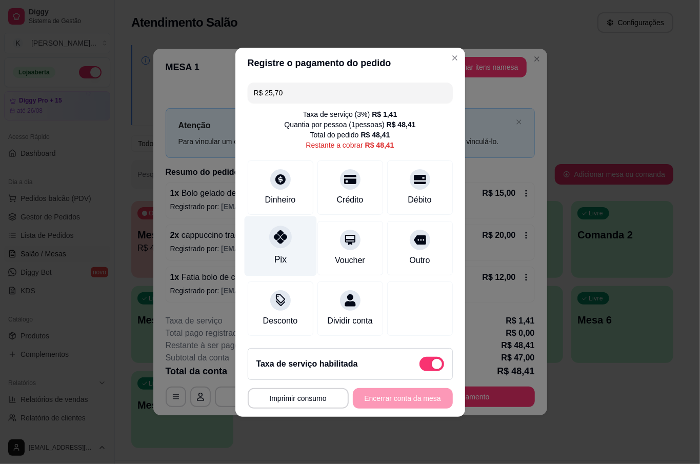
click at [289, 242] on div "Pix" at bounding box center [280, 246] width 72 height 60
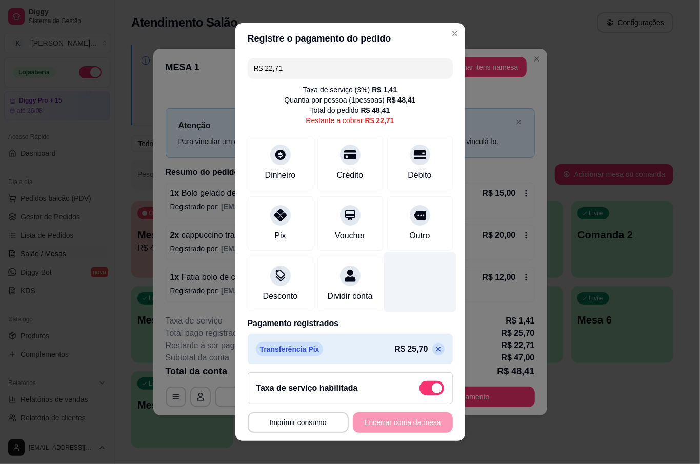
scroll to position [18, 0]
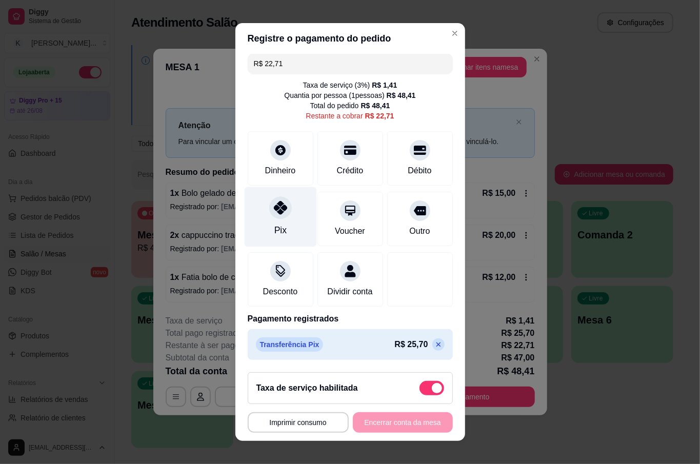
click at [282, 209] on div "Pix" at bounding box center [280, 217] width 72 height 60
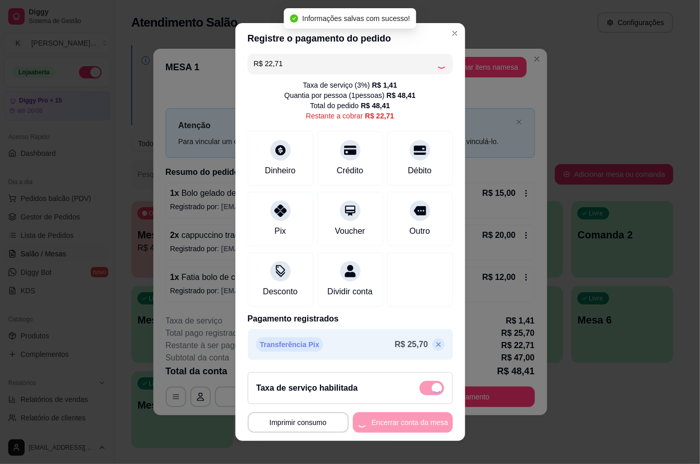
type input "R$ 0,00"
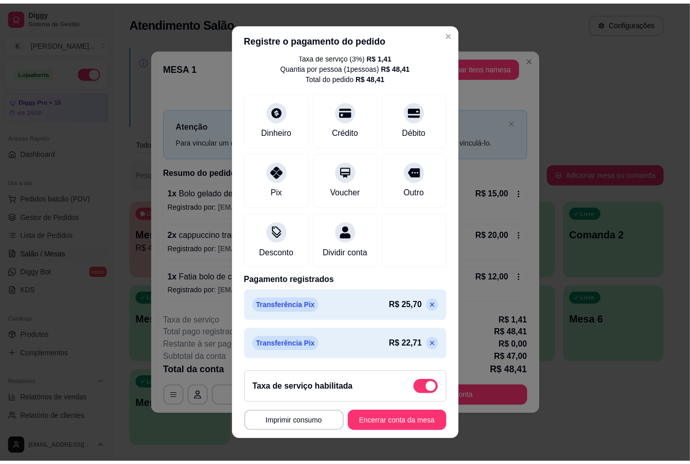
scroll to position [47, 0]
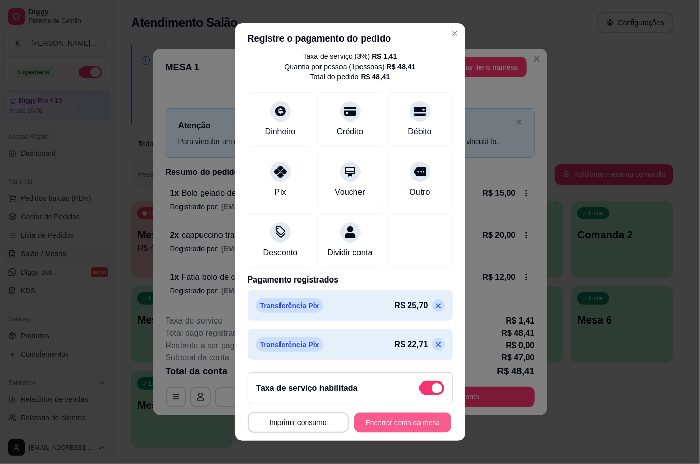
click at [380, 426] on button "Encerrar conta da mesa" at bounding box center [402, 422] width 97 height 20
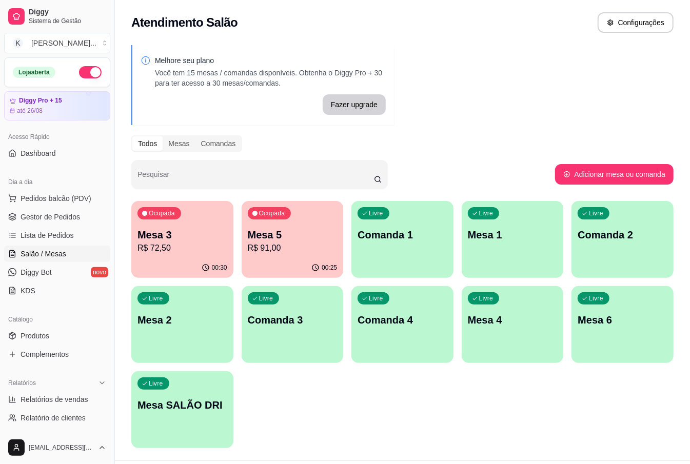
click at [464, 399] on div "Ocupada Mesa 3 R$ 72,50 00:30 Ocupada Mesa 5 R$ 91,00 00:25 Livre Comanda 1 Liv…" at bounding box center [402, 324] width 542 height 247
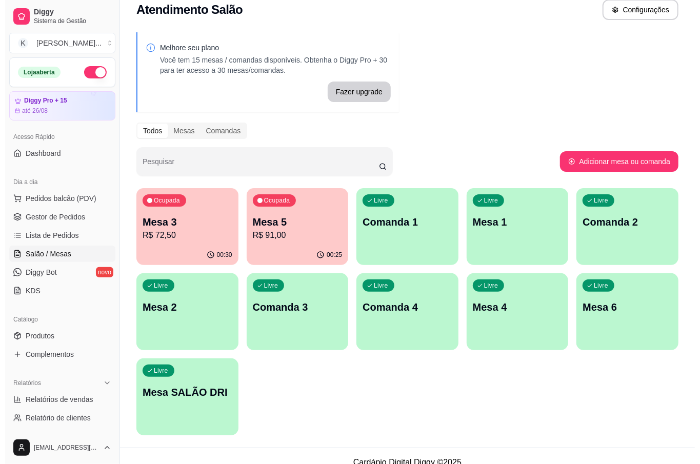
scroll to position [0, 0]
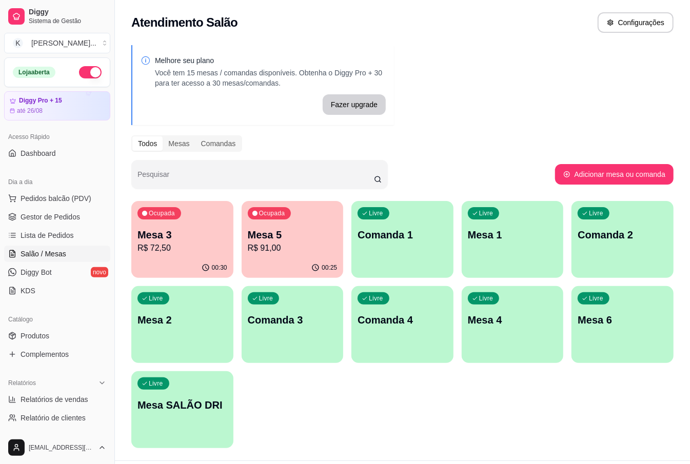
click at [290, 239] on p "Mesa 5" at bounding box center [293, 235] width 90 height 14
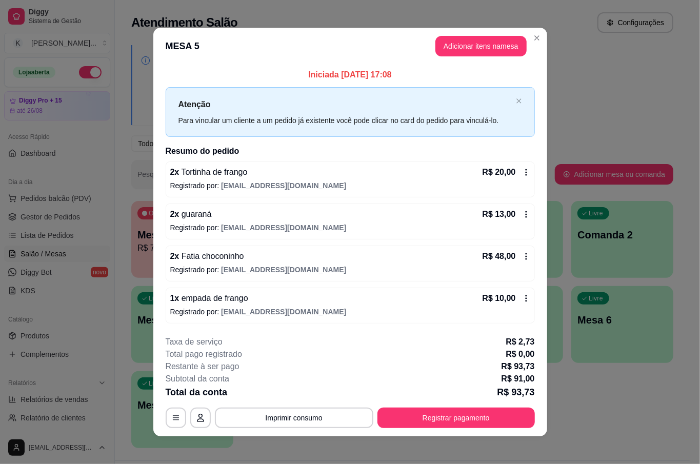
scroll to position [6, 0]
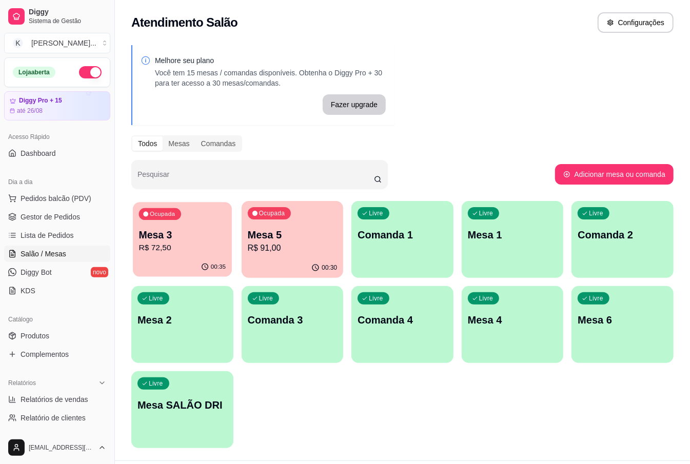
click at [189, 255] on div "Ocupada Mesa 3 R$ 72,50" at bounding box center [182, 229] width 99 height 55
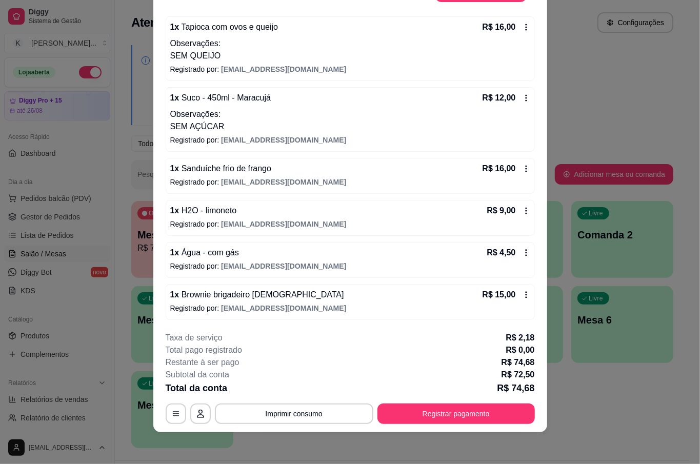
scroll to position [31, 0]
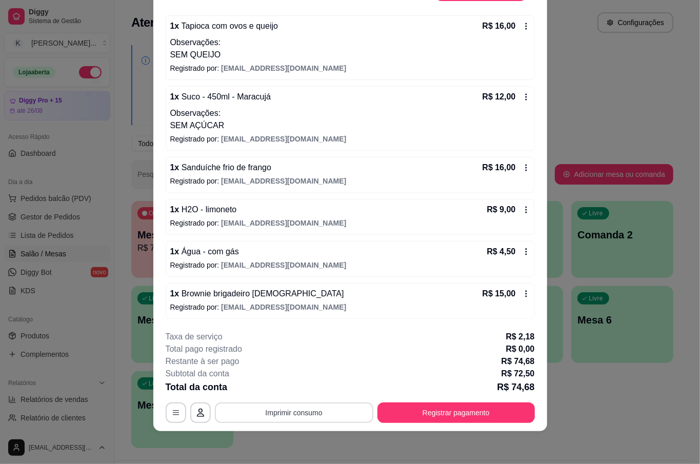
click at [300, 409] on button "Imprimir consumo" at bounding box center [294, 412] width 158 height 21
click at [315, 389] on button "IMPRESSORA" at bounding box center [292, 388] width 74 height 16
click at [444, 417] on button "Registrar pagamento" at bounding box center [455, 412] width 157 height 21
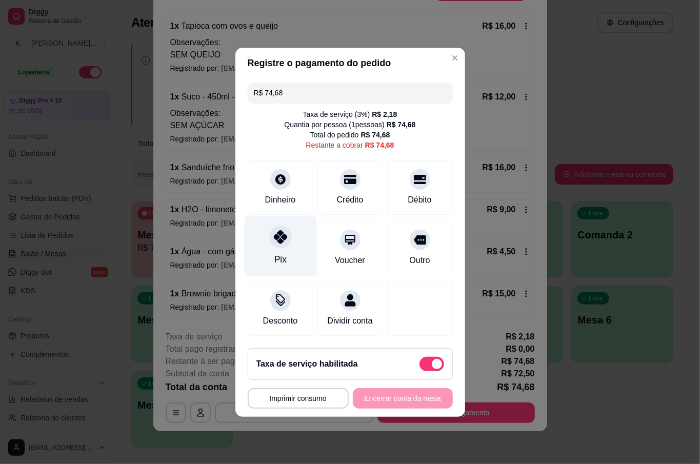
click at [287, 243] on div "Pix" at bounding box center [280, 246] width 72 height 60
type input "R$ 0,00"
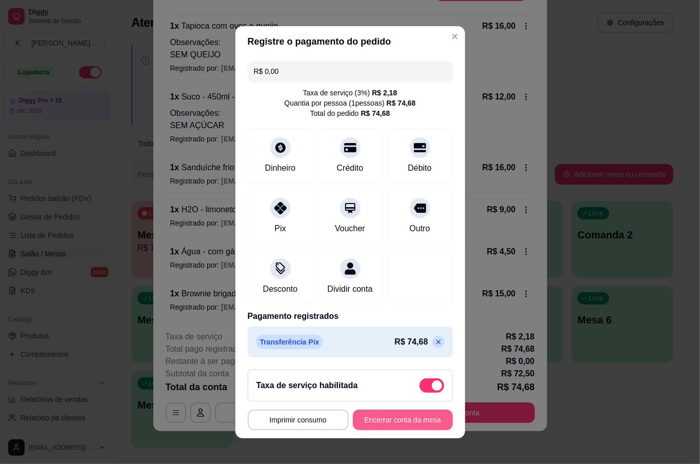
click at [390, 421] on button "Encerrar conta da mesa" at bounding box center [403, 420] width 100 height 21
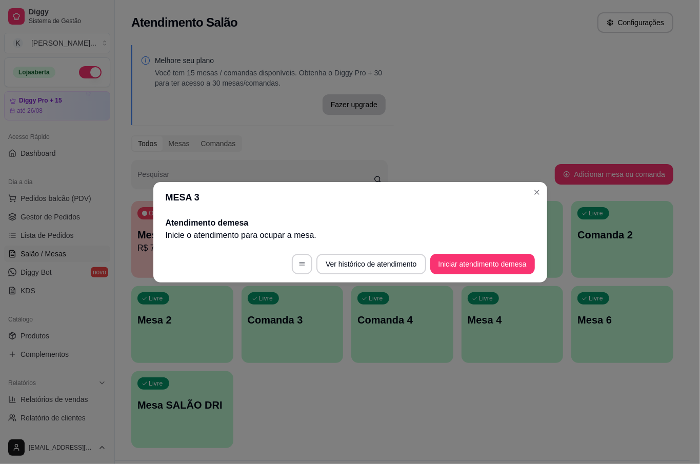
scroll to position [0, 0]
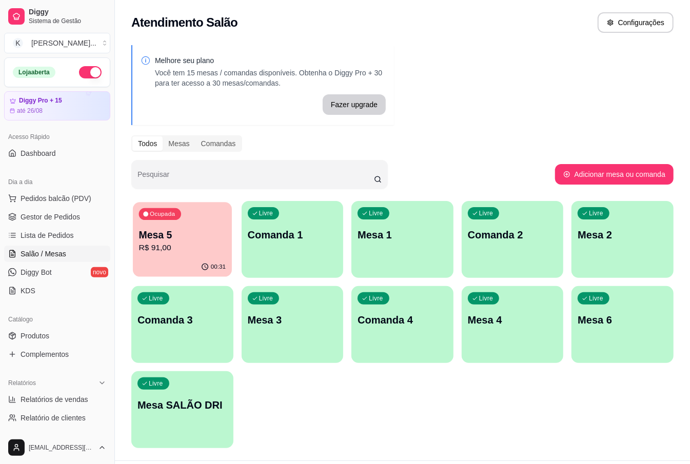
click at [176, 236] on p "Mesa 5" at bounding box center [182, 235] width 87 height 14
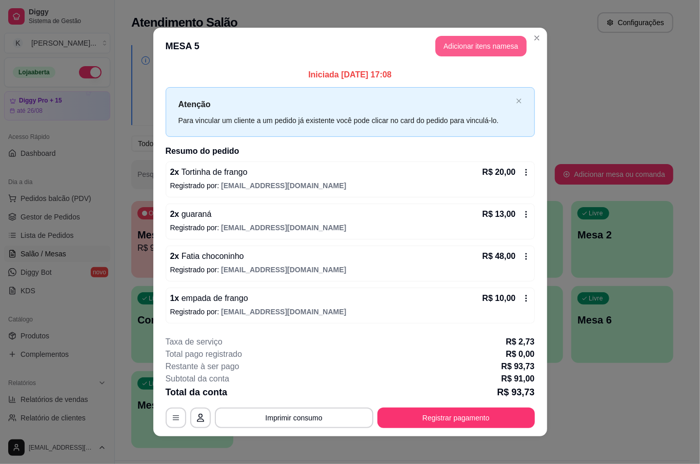
click at [480, 46] on button "Adicionar itens na mesa" at bounding box center [480, 46] width 91 height 21
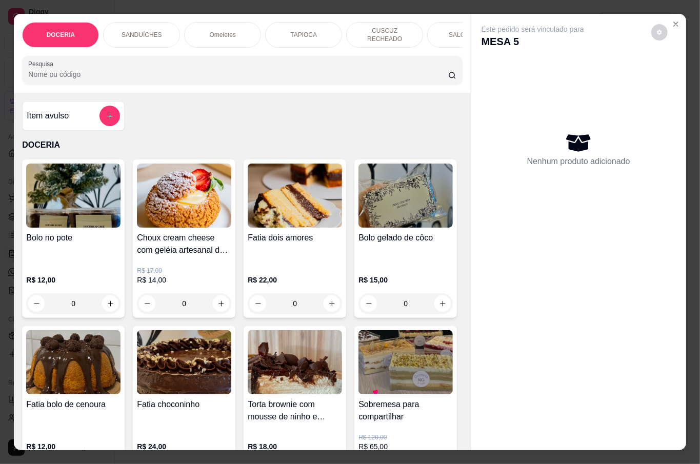
click at [207, 69] on input "Pesquisa" at bounding box center [238, 74] width 420 height 10
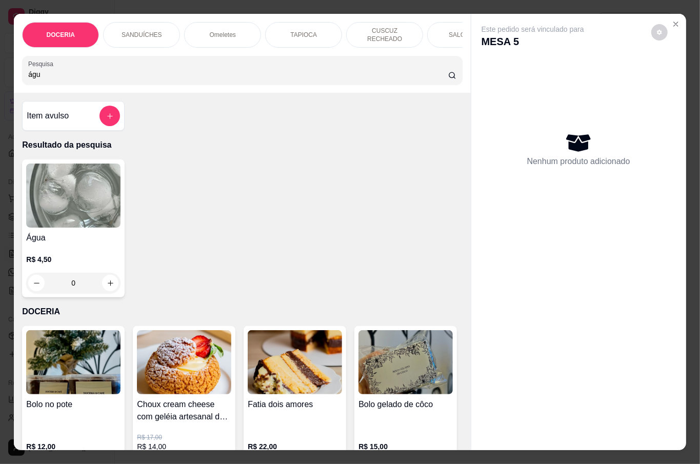
type input "águ"
click at [26, 244] on div "R$ 4,50 0" at bounding box center [73, 268] width 94 height 49
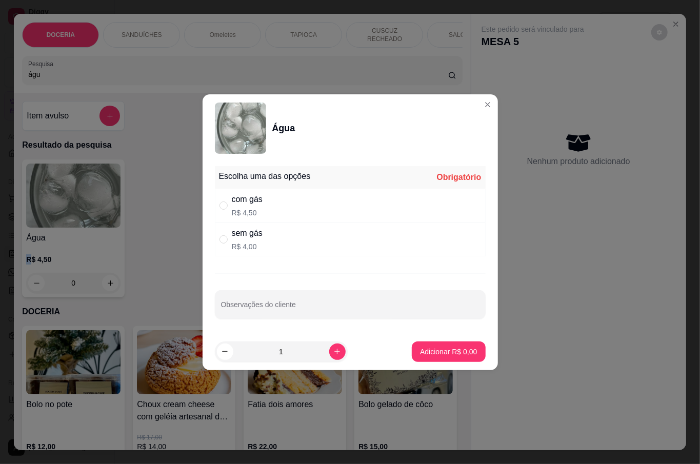
click at [284, 240] on div "sem gás R$ 4,00" at bounding box center [350, 240] width 271 height 34
radio input "true"
click at [429, 349] on p "Adicionar R$ 4,00" at bounding box center [448, 352] width 57 height 10
type input "1"
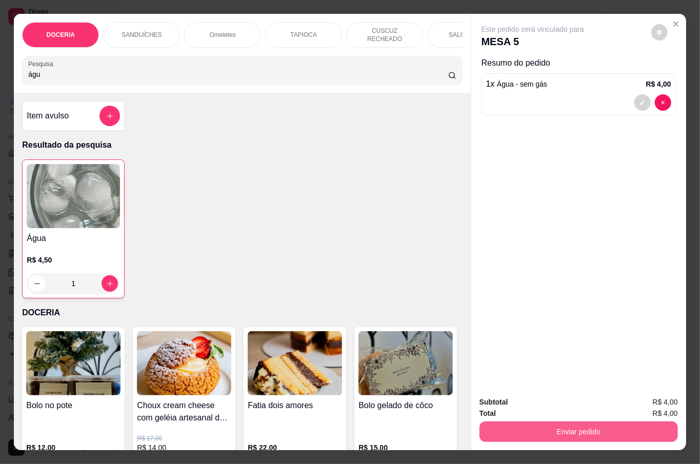
click at [571, 422] on button "Enviar pedido" at bounding box center [578, 431] width 198 height 21
click at [567, 408] on button "Não registrar e enviar pedido" at bounding box center [543, 401] width 107 height 19
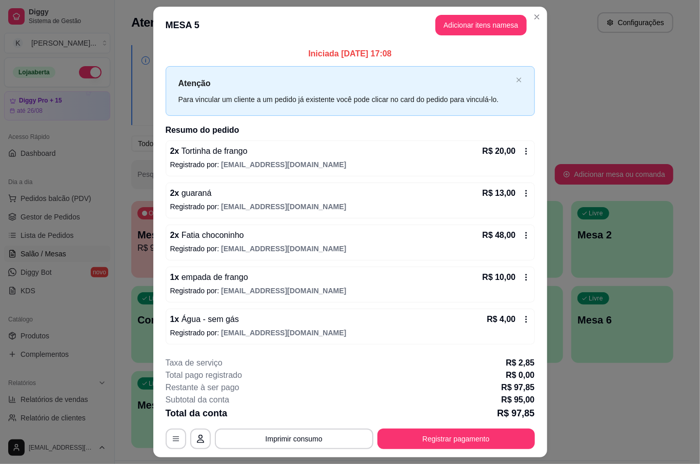
scroll to position [27, 0]
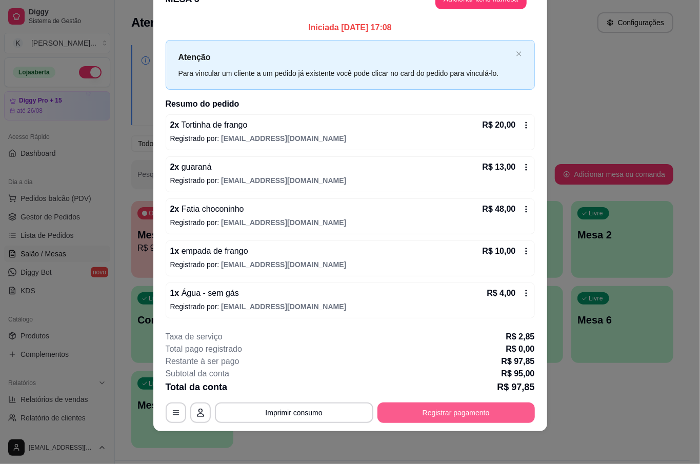
click at [419, 412] on button "Registrar pagamento" at bounding box center [455, 412] width 157 height 21
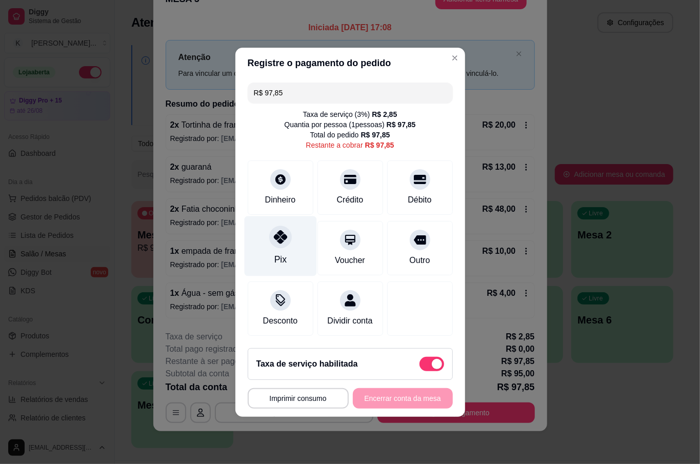
click at [296, 235] on div "Pix" at bounding box center [280, 246] width 72 height 60
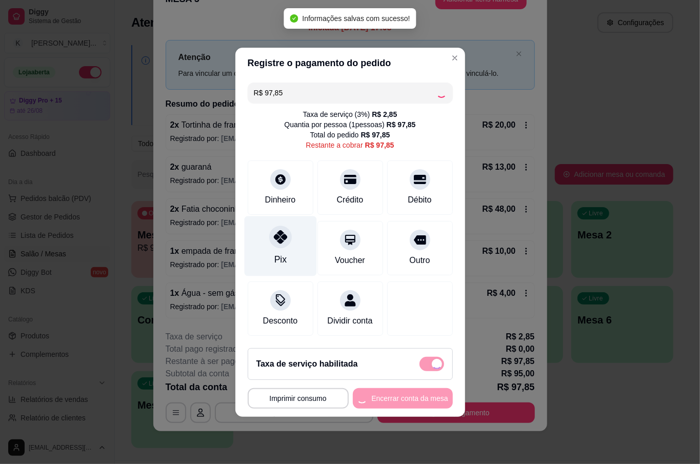
type input "R$ 0,00"
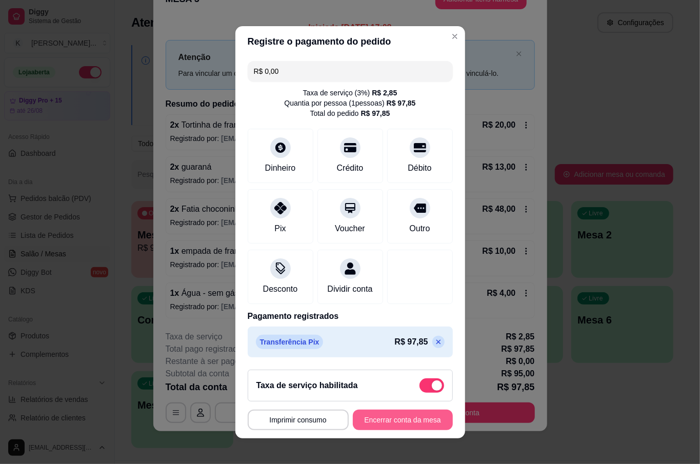
click at [361, 426] on button "Encerrar conta da mesa" at bounding box center [403, 420] width 100 height 21
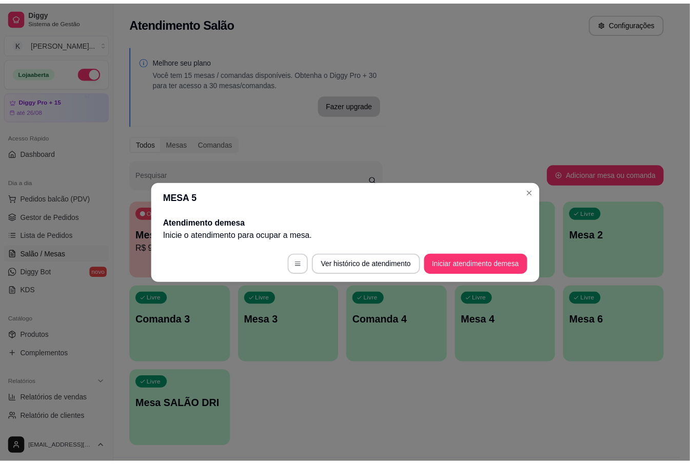
scroll to position [0, 0]
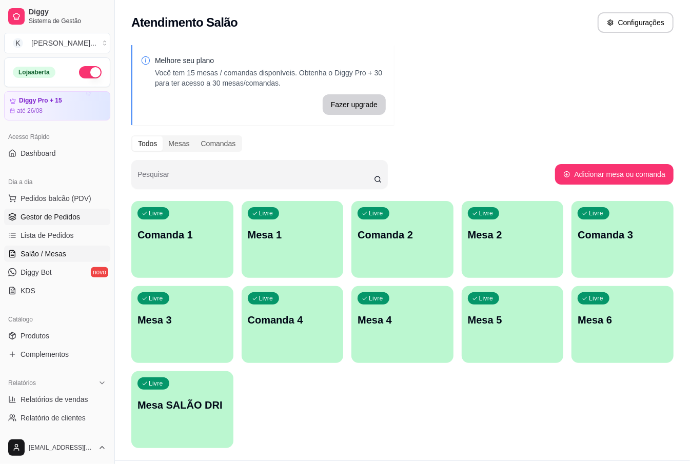
click at [87, 216] on link "Gestor de Pedidos" at bounding box center [57, 217] width 106 height 16
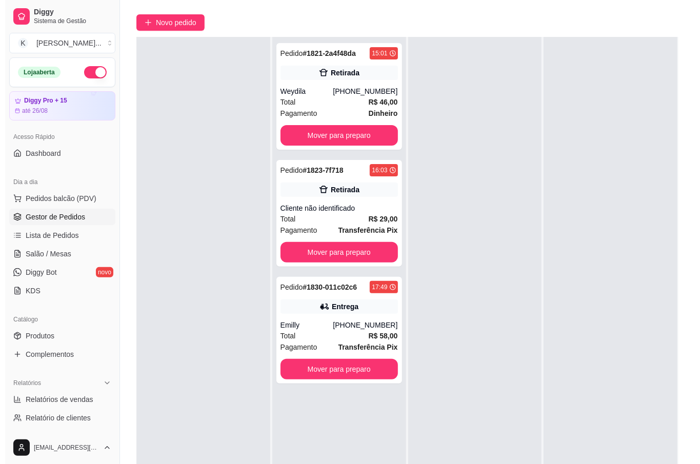
scroll to position [156, 0]
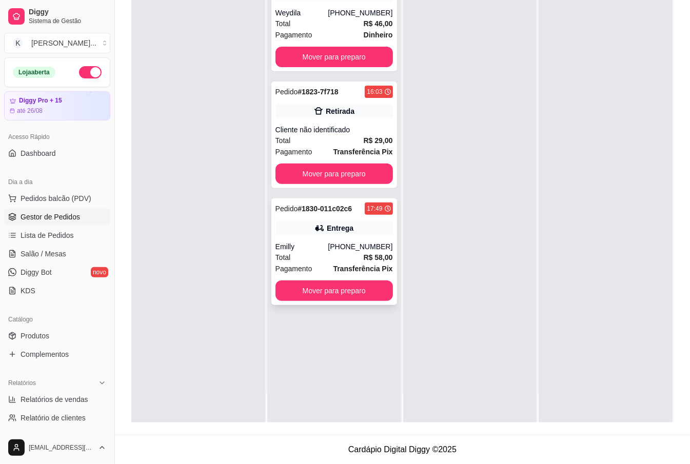
click at [363, 248] on div "[PHONE_NUMBER]" at bounding box center [360, 246] width 65 height 10
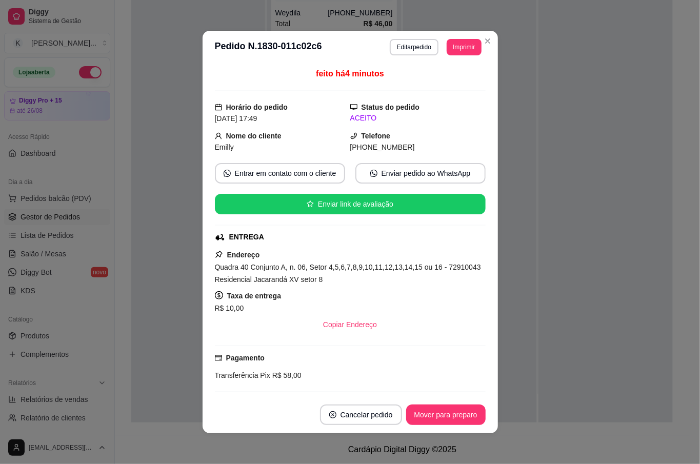
click at [404, 46] on button "Editar pedido" at bounding box center [414, 47] width 49 height 16
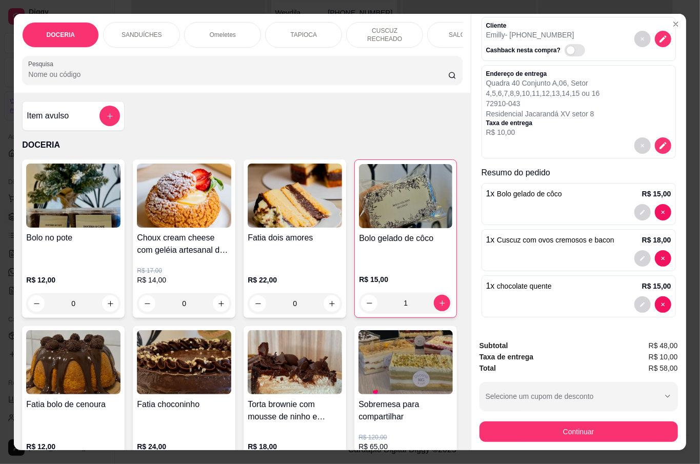
scroll to position [24, 0]
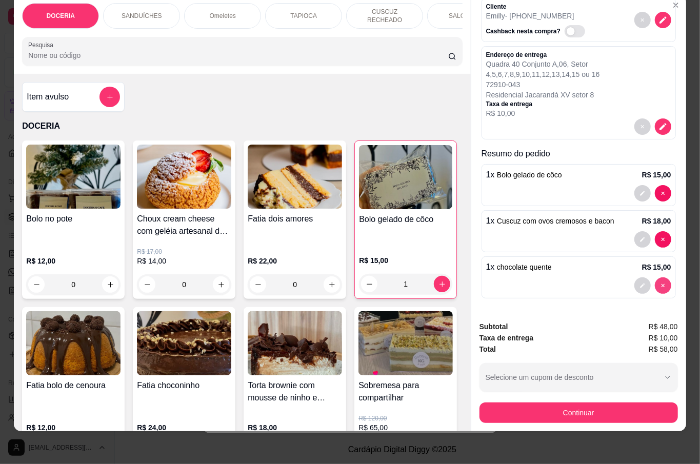
type input "0"
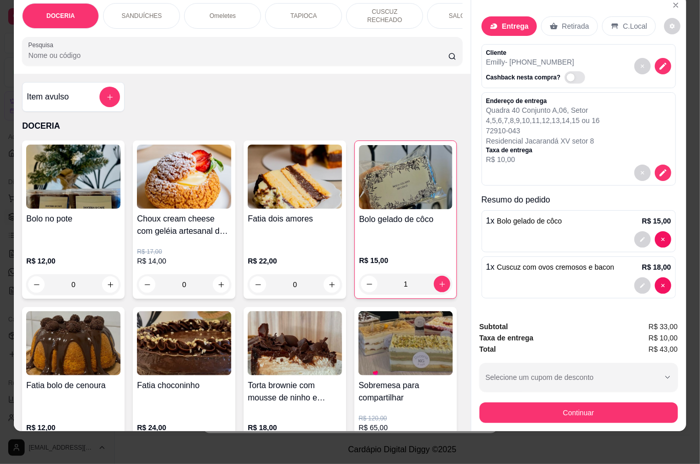
scroll to position [0, 0]
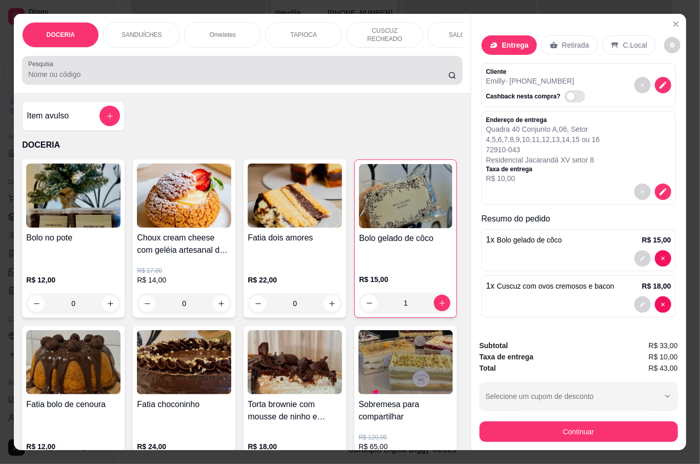
click at [128, 72] on input "Pesquisa" at bounding box center [238, 74] width 420 height 10
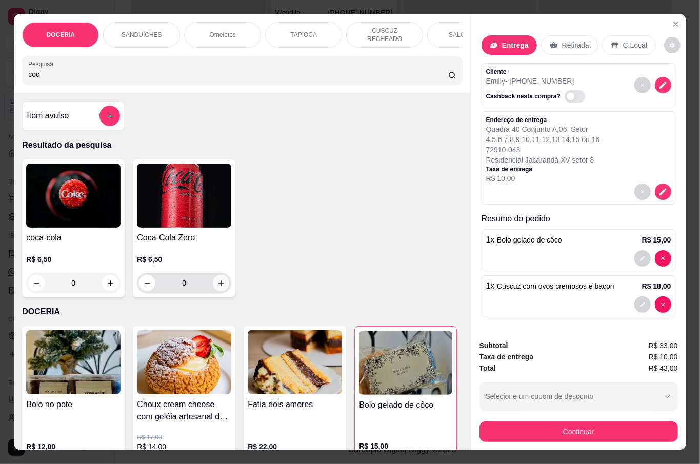
type input "coc"
click at [217, 279] on icon "increase-product-quantity" at bounding box center [221, 283] width 8 height 8
type input "1"
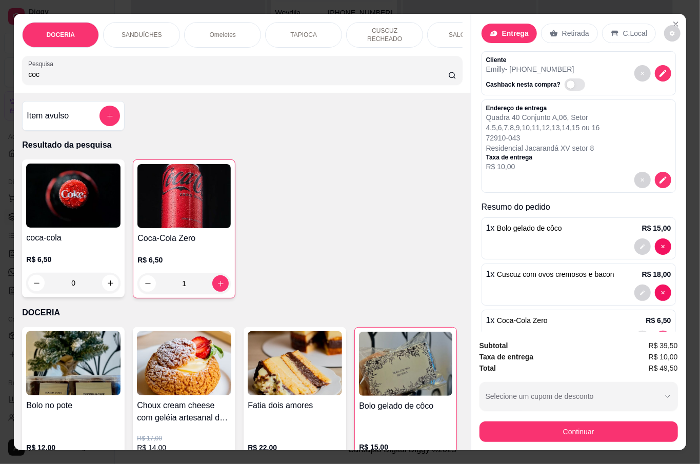
scroll to position [59, 0]
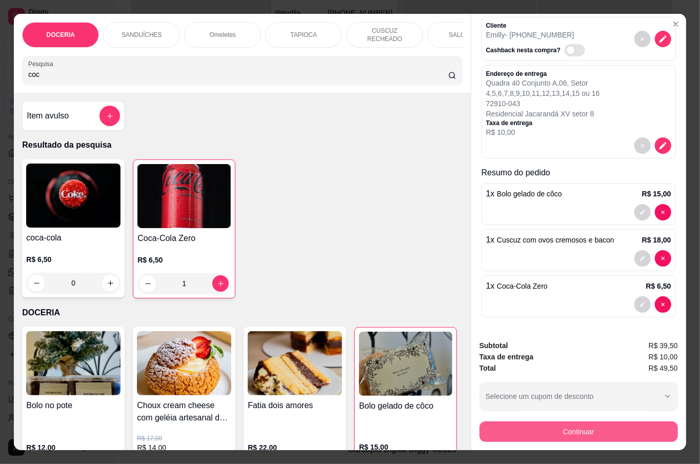
click at [556, 425] on button "Continuar" at bounding box center [578, 431] width 198 height 21
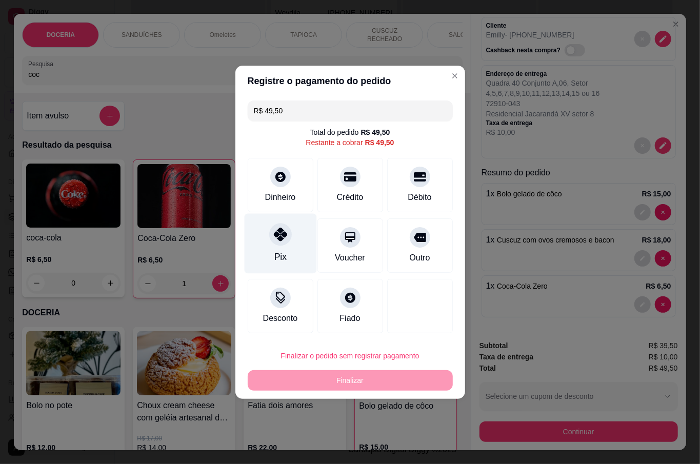
click at [263, 234] on div "Pix" at bounding box center [280, 243] width 72 height 60
type input "R$ 0,00"
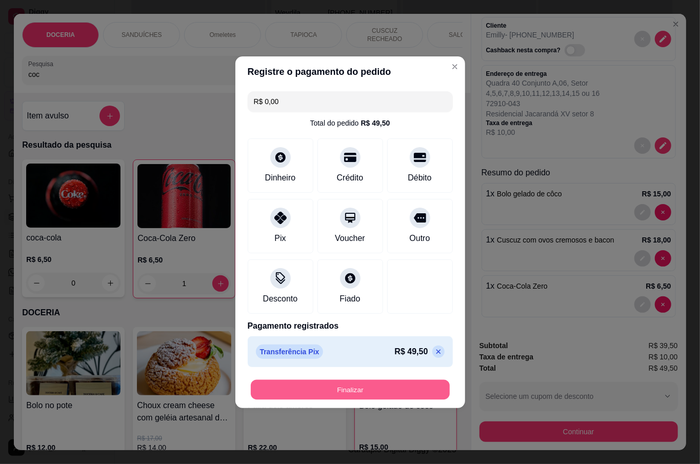
click at [342, 388] on button "Finalizar" at bounding box center [350, 389] width 199 height 20
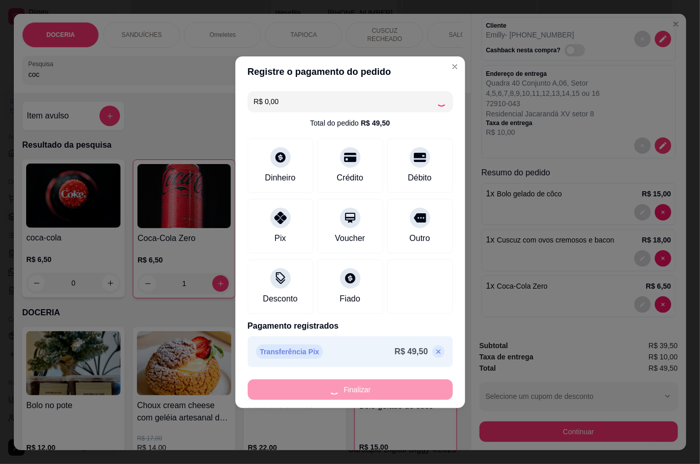
type input "0"
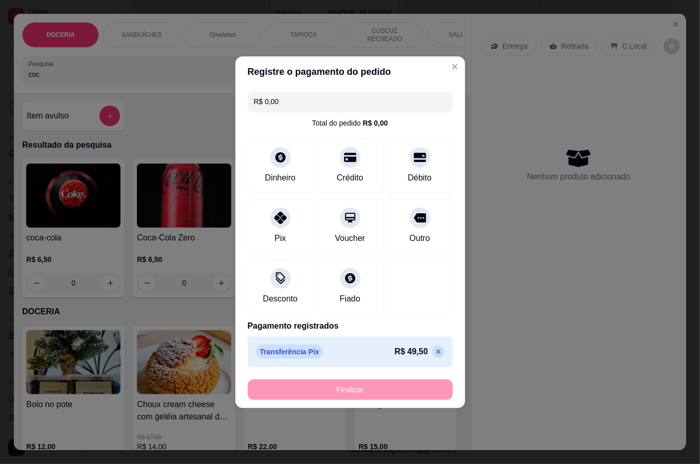
type input "-R$ 49,50"
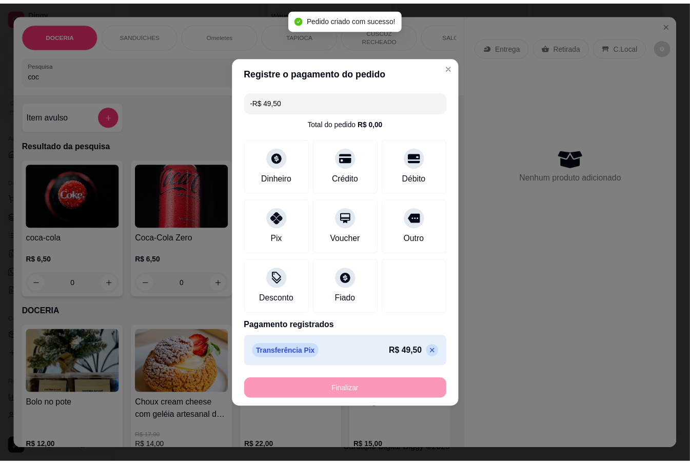
scroll to position [0, 0]
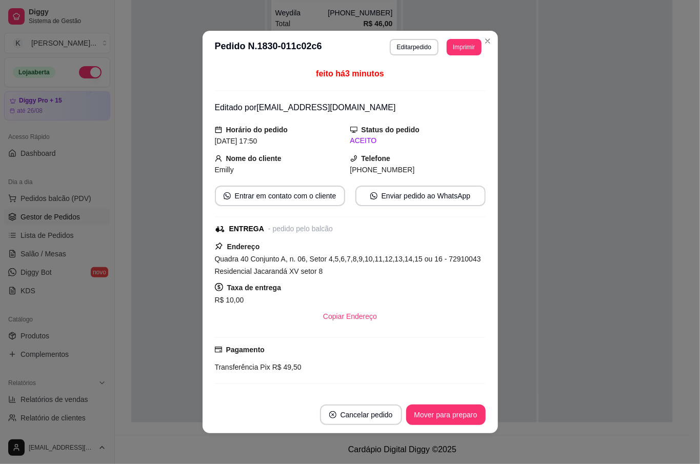
drag, startPoint x: 422, startPoint y: 361, endPoint x: 427, endPoint y: 394, distance: 33.1
click at [422, 361] on div "Pagamento Transferência Pix R$ 49,50" at bounding box center [350, 358] width 271 height 29
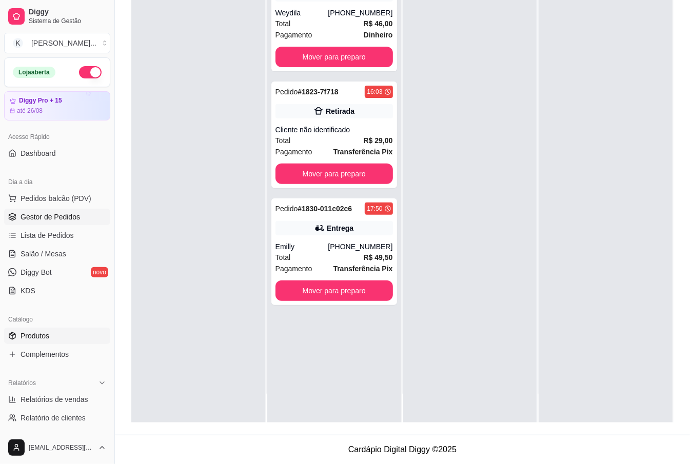
click at [58, 333] on link "Produtos" at bounding box center [57, 336] width 106 height 16
